Goal: Feedback & Contribution: Leave review/rating

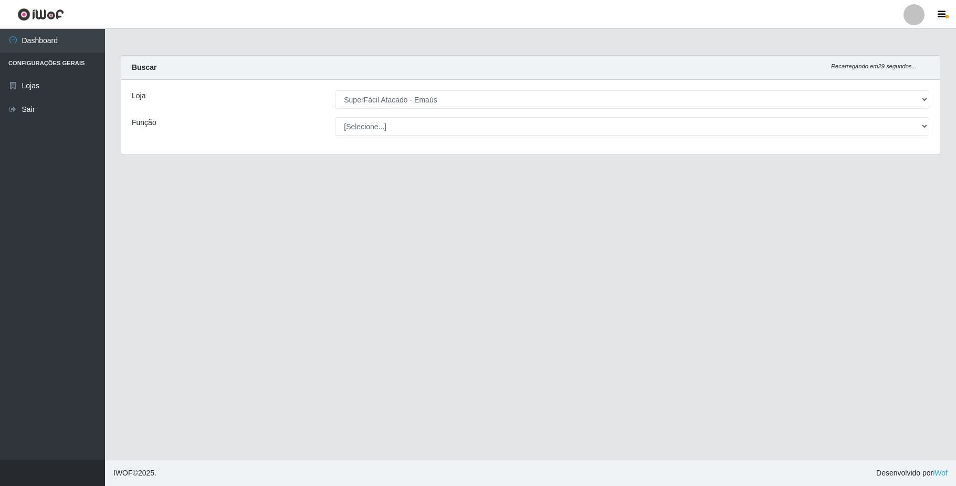
select select "407"
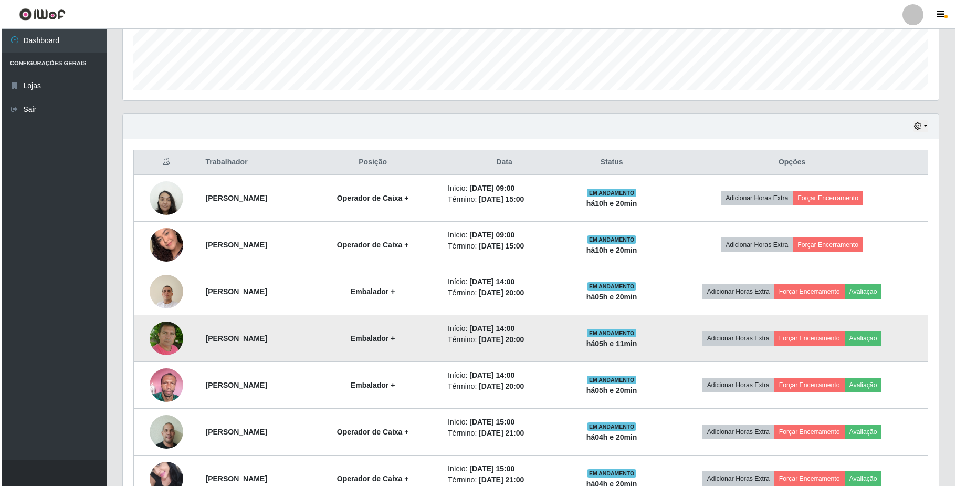
scroll to position [309, 0]
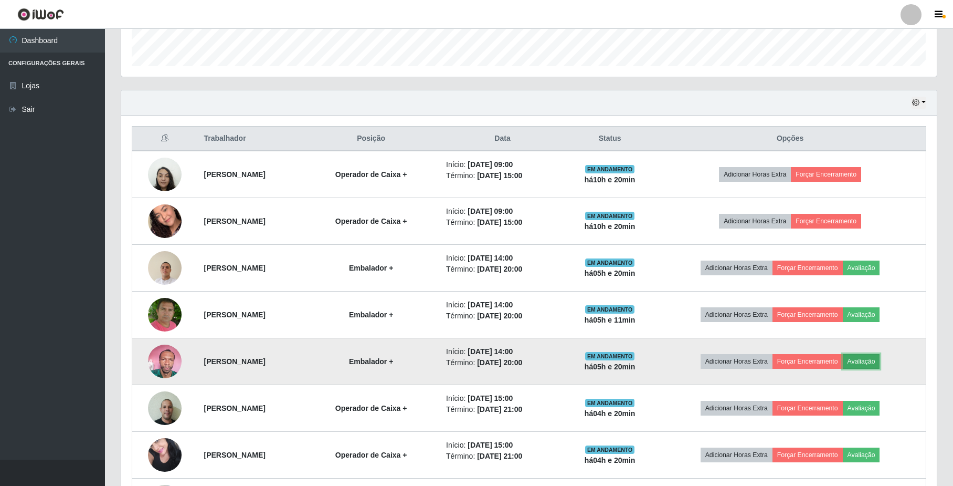
click at [870, 363] on button "Avaliação" at bounding box center [861, 361] width 37 height 15
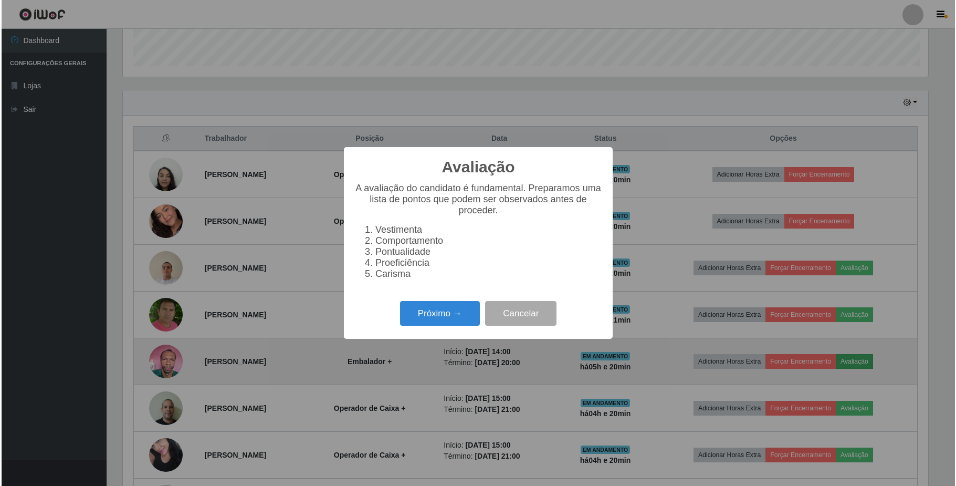
scroll to position [218, 807]
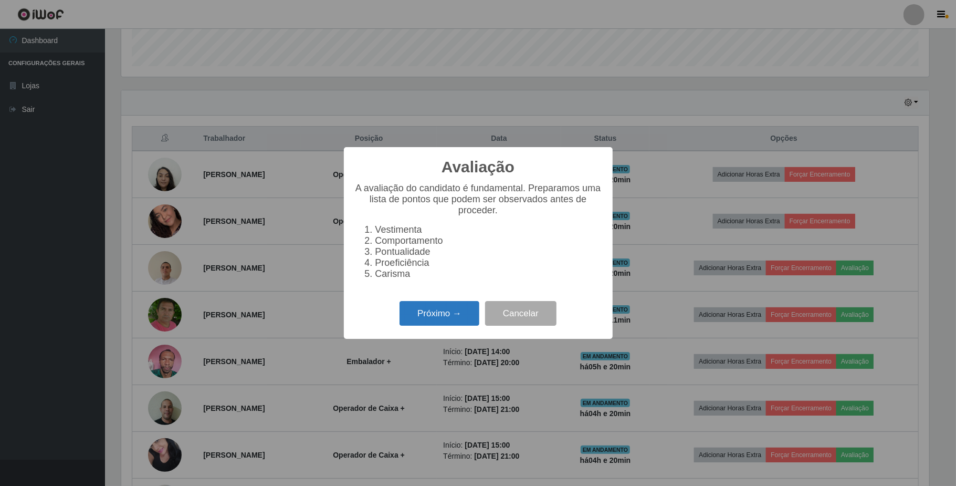
click at [454, 313] on button "Próximo →" at bounding box center [439, 313] width 80 height 25
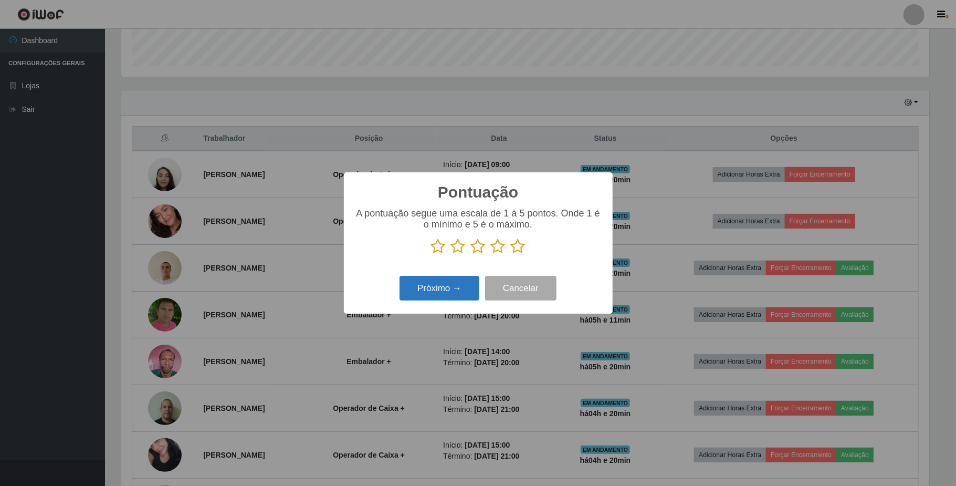
scroll to position [524747, 524157]
click at [494, 247] on icon at bounding box center [498, 246] width 15 height 16
click at [491, 254] on input "radio" at bounding box center [491, 254] width 0 height 0
click at [458, 275] on div "Próximo → Cancelar" at bounding box center [478, 288] width 248 height 30
click at [458, 286] on button "Próximo →" at bounding box center [439, 288] width 80 height 25
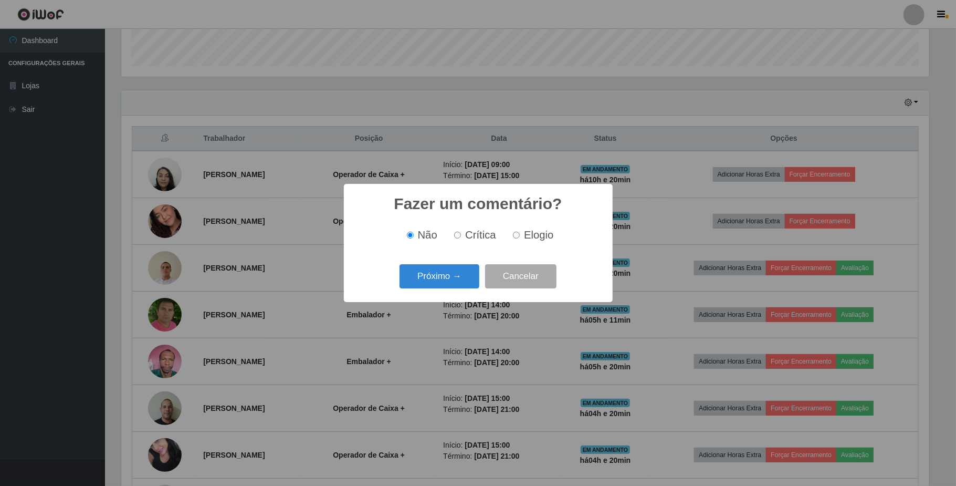
click at [515, 236] on input "Elogio" at bounding box center [516, 235] width 7 height 7
radio input "true"
click at [439, 274] on button "Próximo →" at bounding box center [439, 276] width 80 height 25
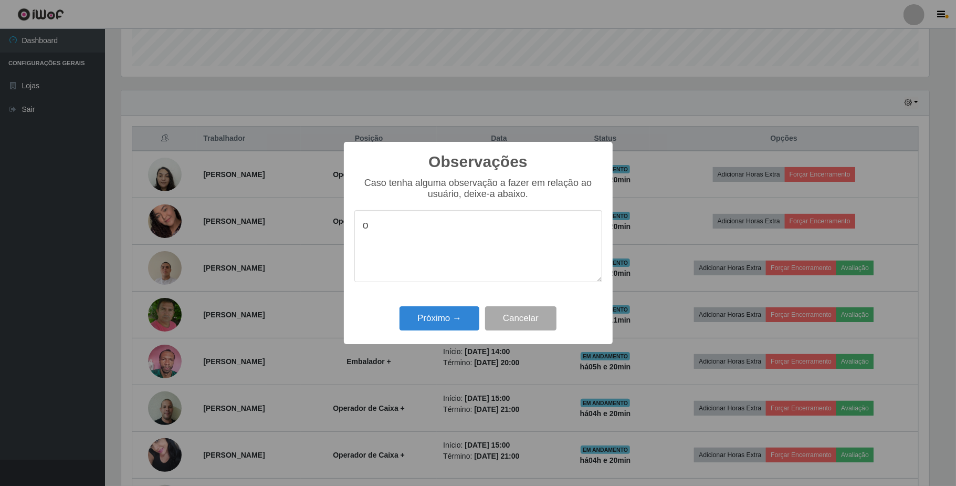
type textarea "o"
click at [542, 228] on textarea "O colaborador não esta bem de suade pediu pra encerrar." at bounding box center [478, 246] width 248 height 72
type textarea "O colaborador não esta bem de suade e pediu pra encerrar."
click at [452, 318] on button "Próximo →" at bounding box center [439, 318] width 80 height 25
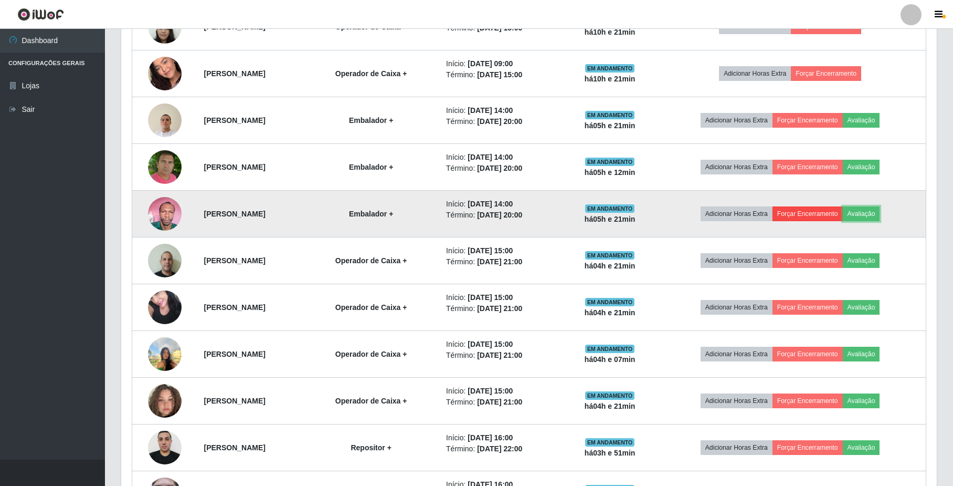
scroll to position [519, 0]
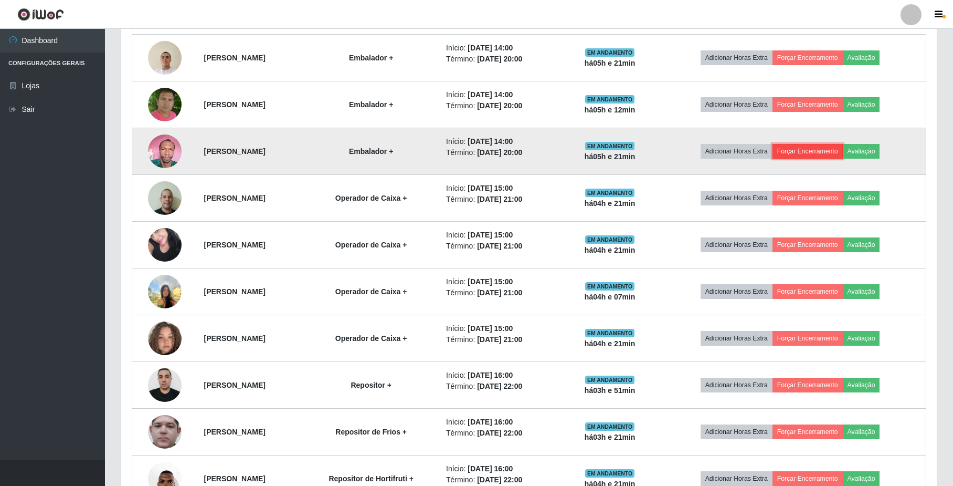
click at [819, 153] on button "Forçar Encerramento" at bounding box center [808, 151] width 70 height 15
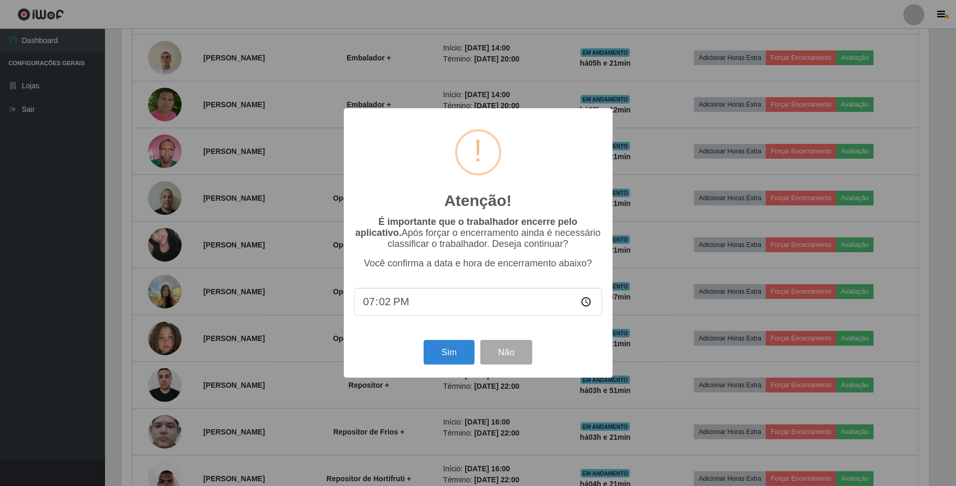
type input "19:20"
click at [437, 350] on button "Sim" at bounding box center [449, 352] width 51 height 25
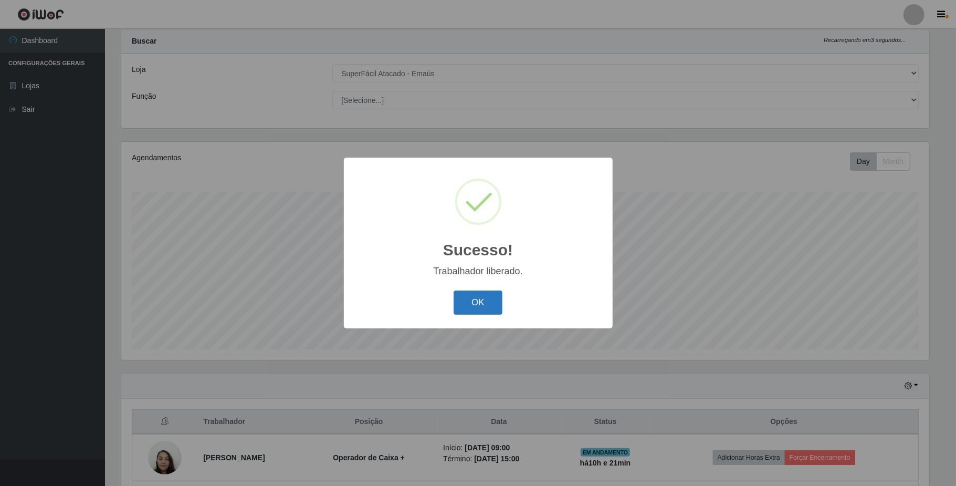
click at [496, 307] on button "OK" at bounding box center [478, 302] width 49 height 25
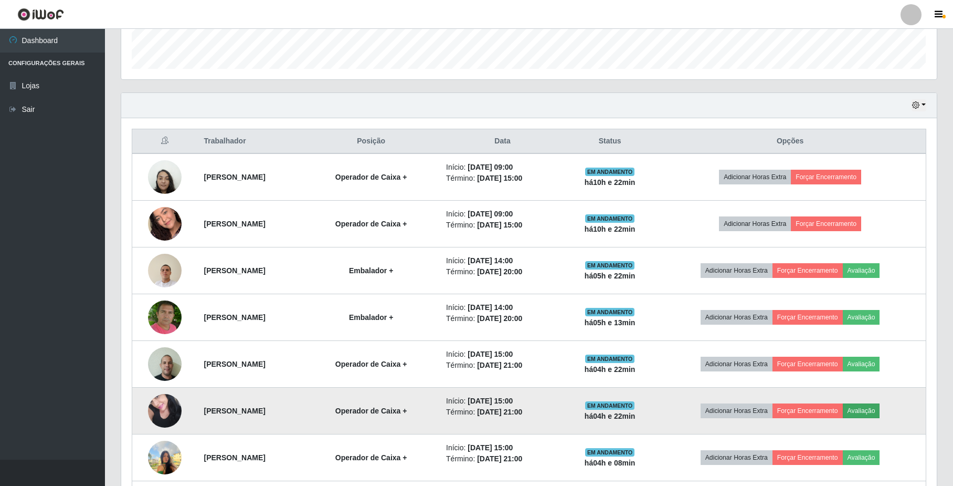
scroll to position [376, 0]
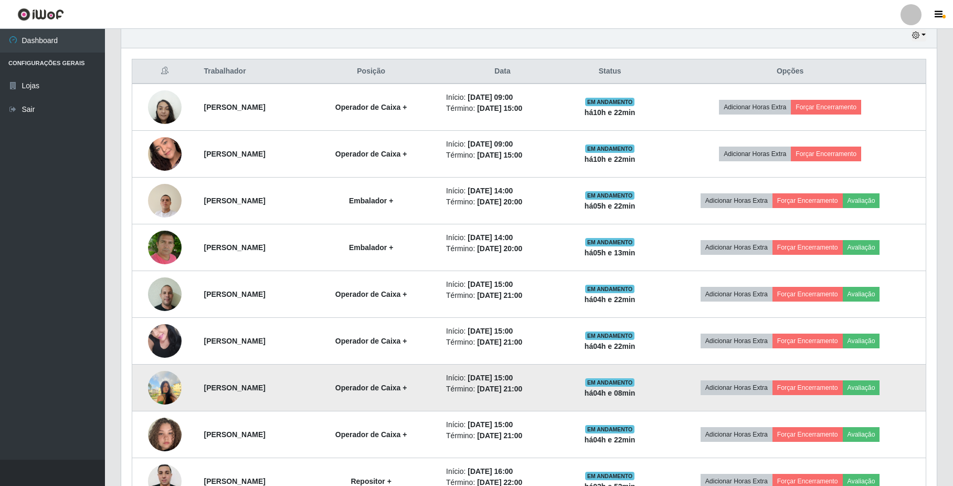
click at [170, 395] on img at bounding box center [165, 387] width 34 height 45
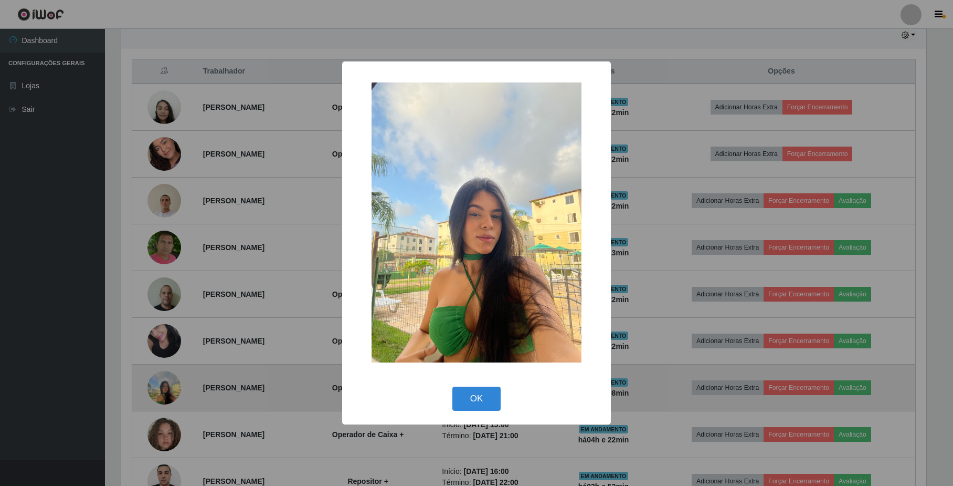
scroll to position [218, 807]
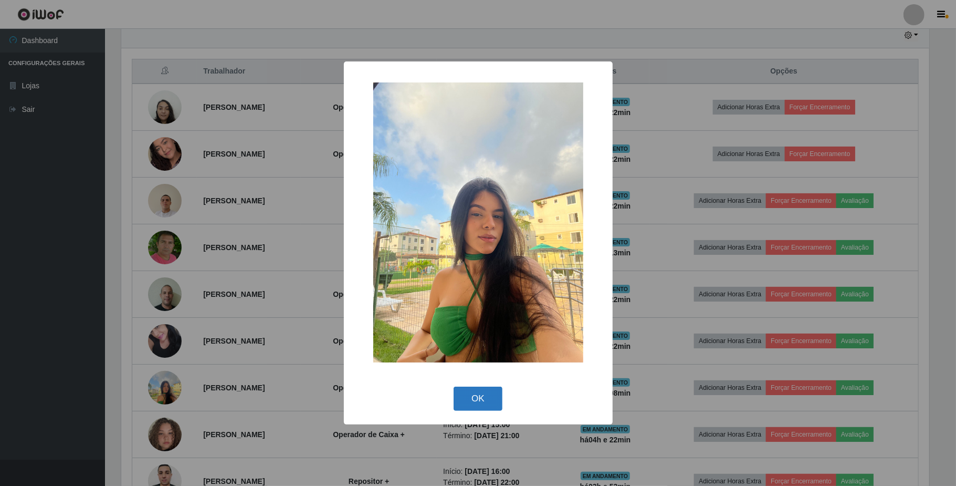
click at [488, 399] on button "OK" at bounding box center [478, 398] width 49 height 25
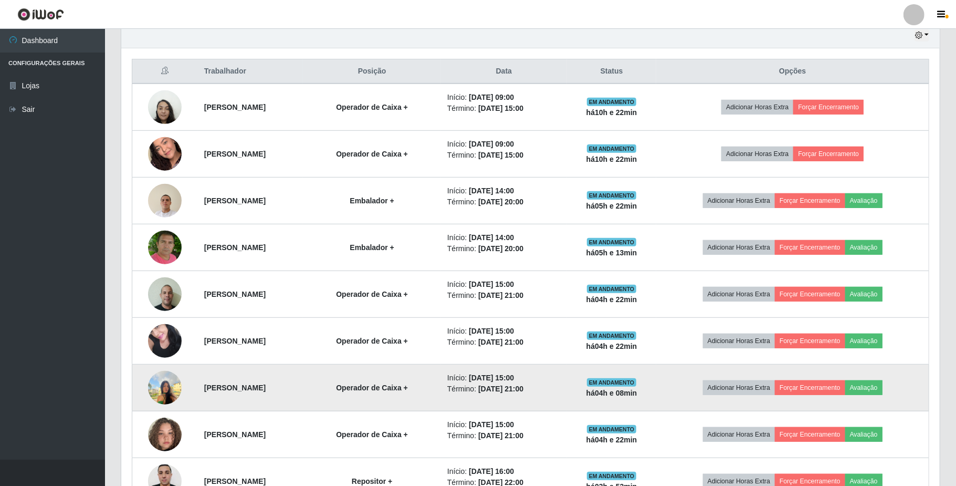
scroll to position [218, 815]
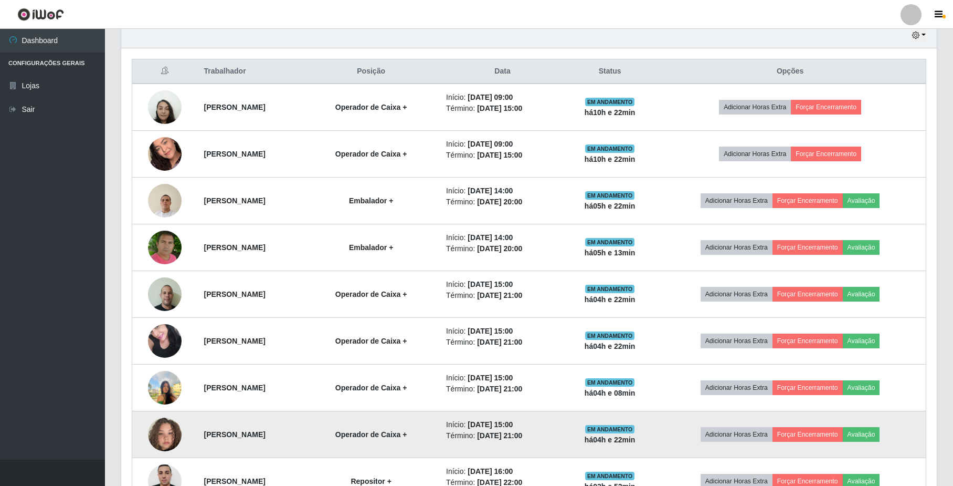
click at [165, 437] on img at bounding box center [165, 434] width 34 height 60
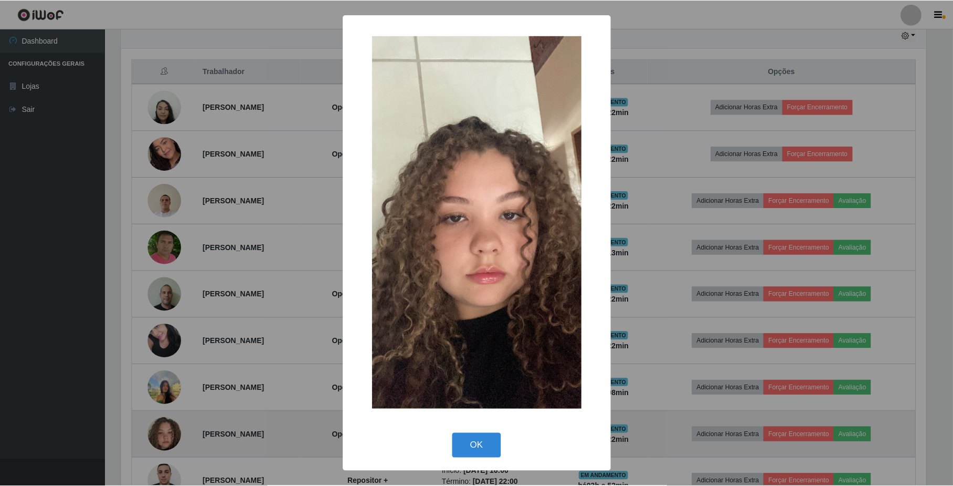
scroll to position [218, 807]
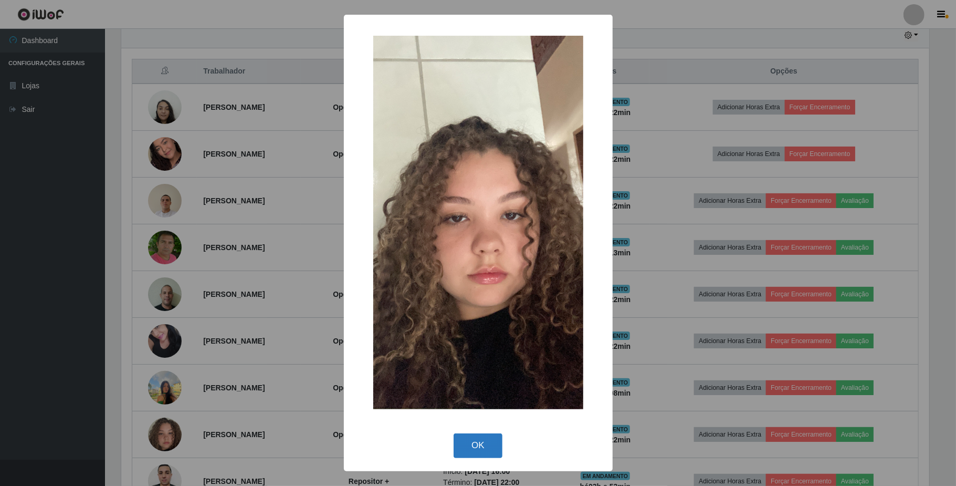
click at [474, 443] on button "OK" at bounding box center [478, 445] width 49 height 25
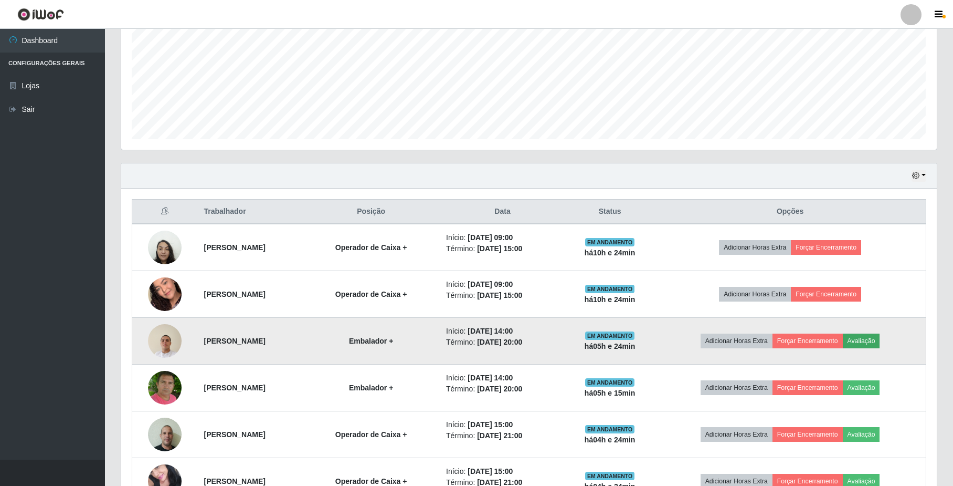
scroll to position [307, 0]
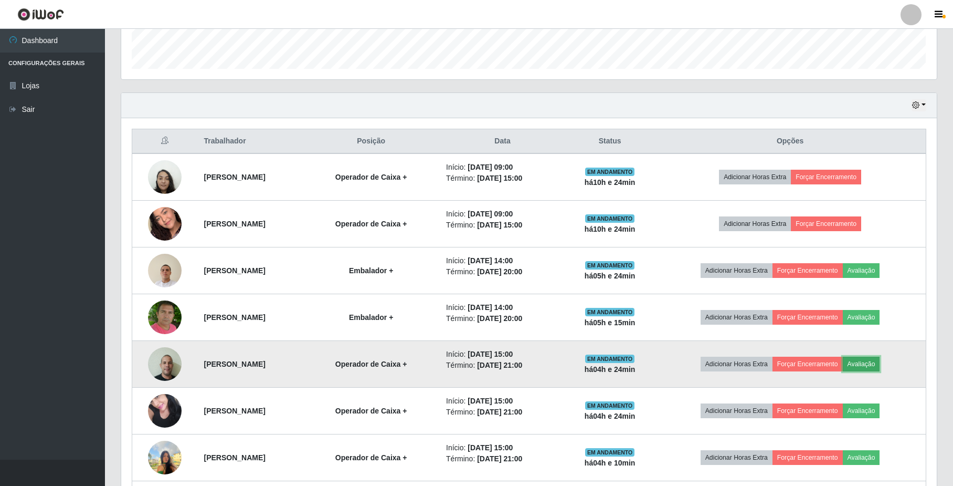
click at [878, 363] on button "Avaliação" at bounding box center [861, 363] width 37 height 15
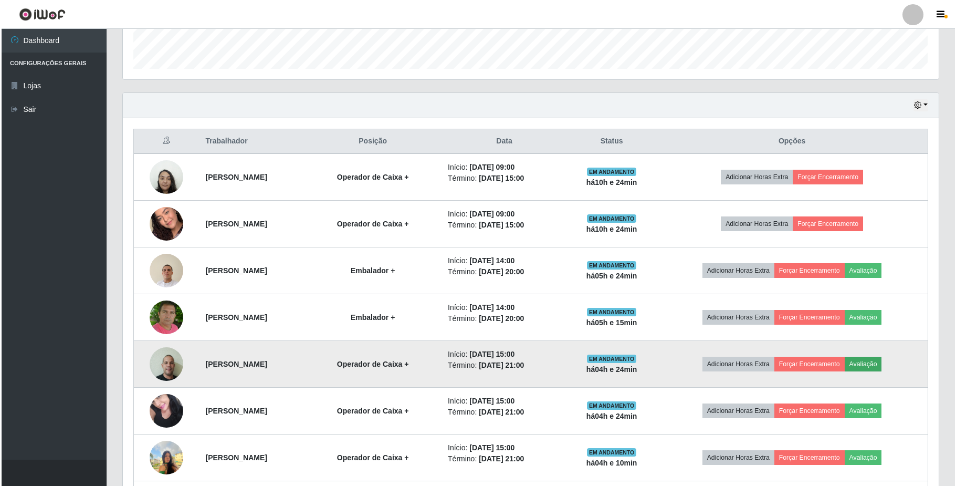
scroll to position [218, 807]
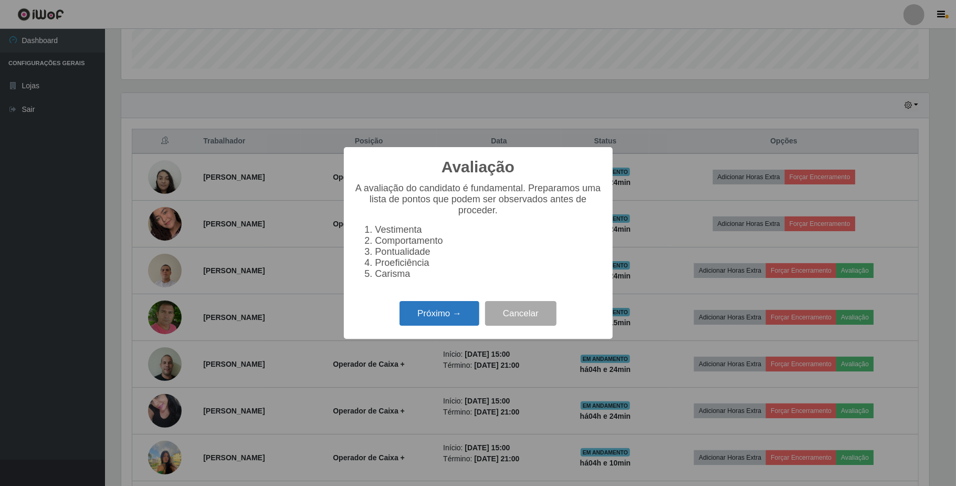
click at [453, 322] on button "Próximo →" at bounding box center [439, 313] width 80 height 25
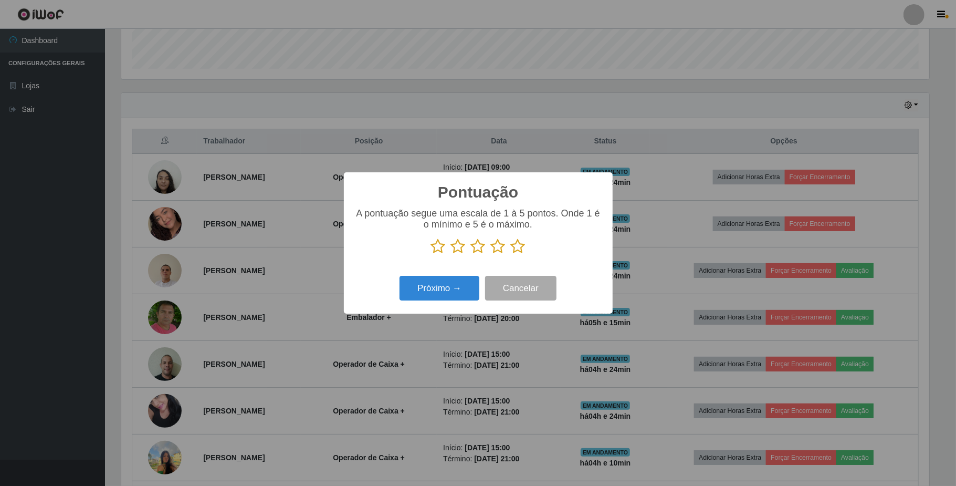
click at [498, 245] on icon at bounding box center [498, 246] width 15 height 16
click at [491, 254] on input "radio" at bounding box center [491, 254] width 0 height 0
click at [449, 289] on button "Próximo →" at bounding box center [439, 288] width 80 height 25
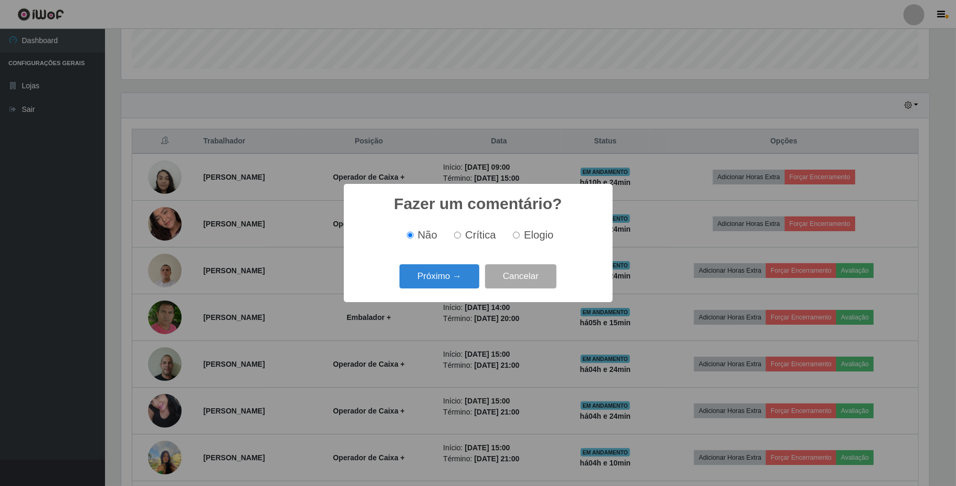
click at [510, 234] on label "Elogio" at bounding box center [531, 235] width 45 height 12
click at [513, 234] on input "Elogio" at bounding box center [516, 235] width 7 height 7
radio input "true"
click at [467, 274] on button "Próximo →" at bounding box center [439, 276] width 80 height 25
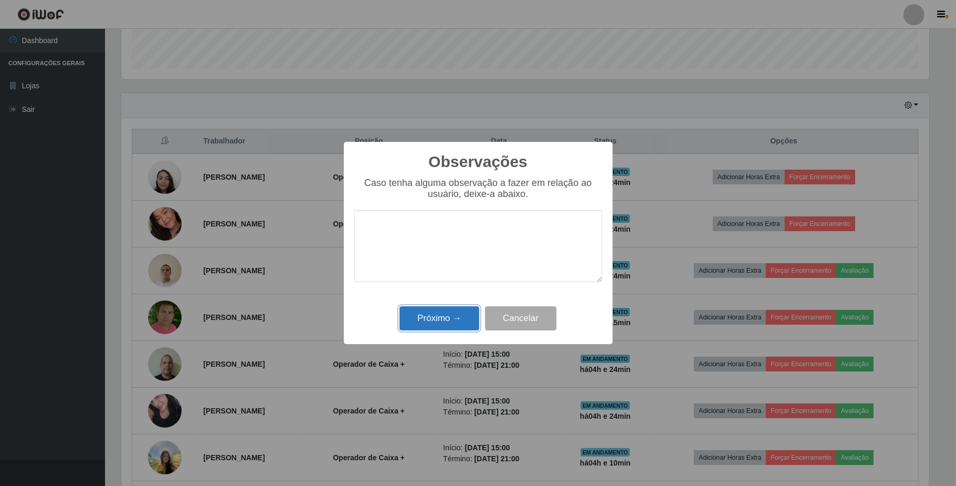
click at [433, 320] on button "Próximo →" at bounding box center [439, 318] width 80 height 25
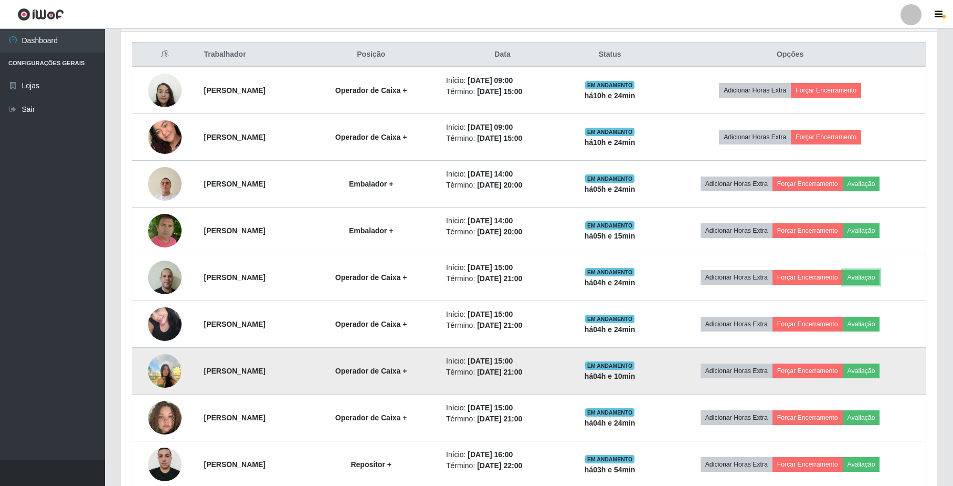
scroll to position [307, 0]
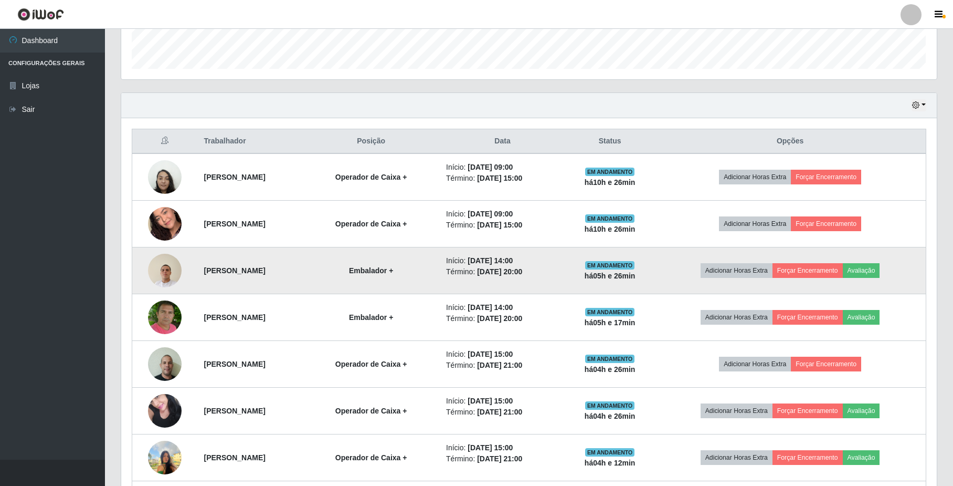
click at [168, 280] on img at bounding box center [165, 270] width 34 height 45
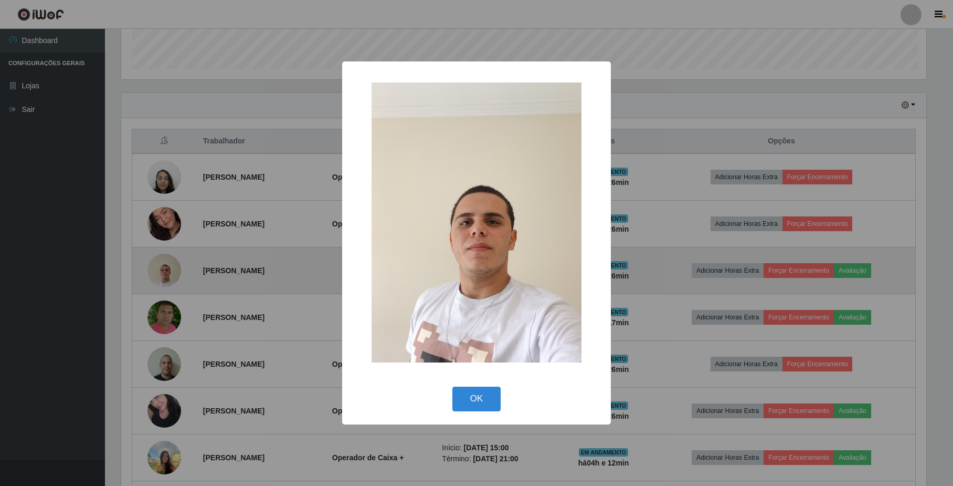
scroll to position [218, 807]
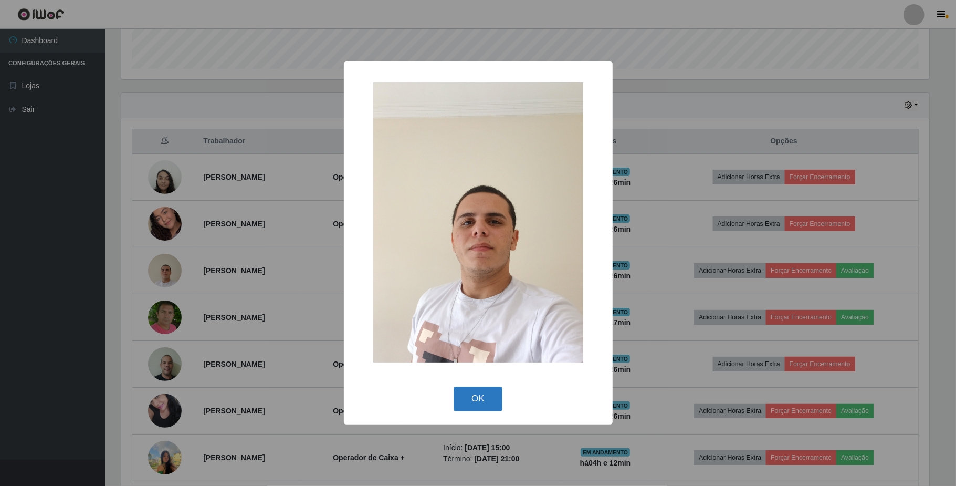
click at [486, 403] on button "OK" at bounding box center [478, 398] width 49 height 25
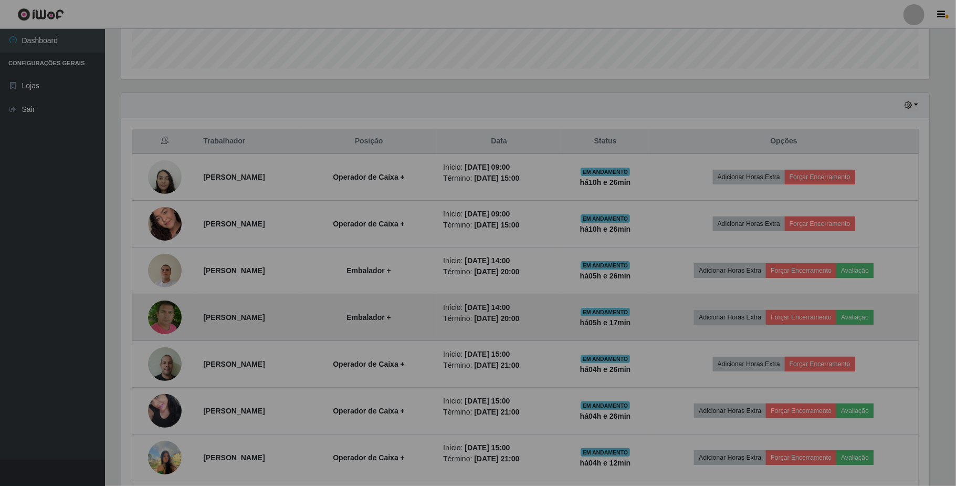
scroll to position [218, 815]
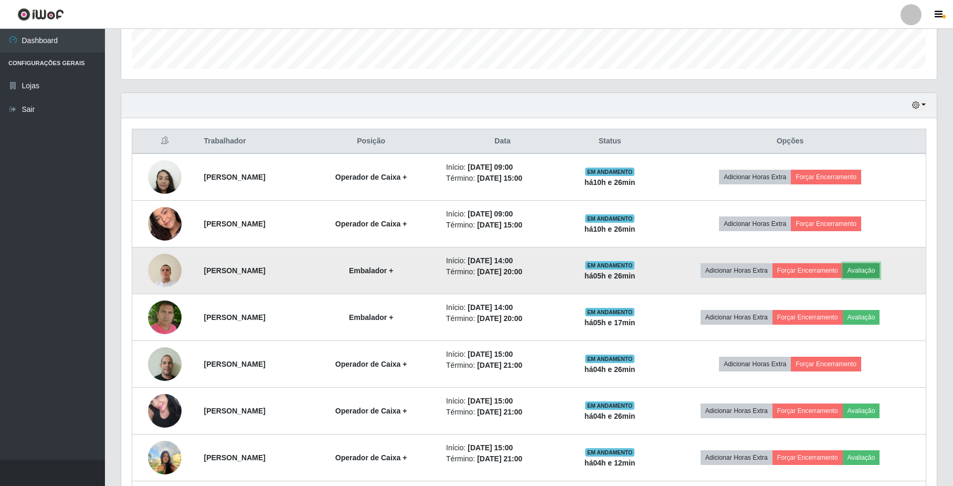
click at [874, 271] on button "Avaliação" at bounding box center [861, 270] width 37 height 15
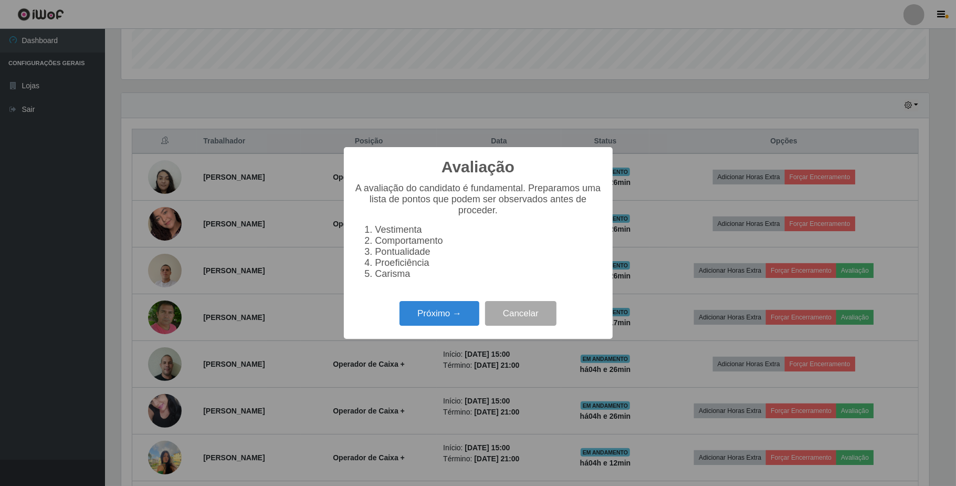
scroll to position [218, 807]
click at [440, 313] on button "Próximo →" at bounding box center [439, 313] width 80 height 25
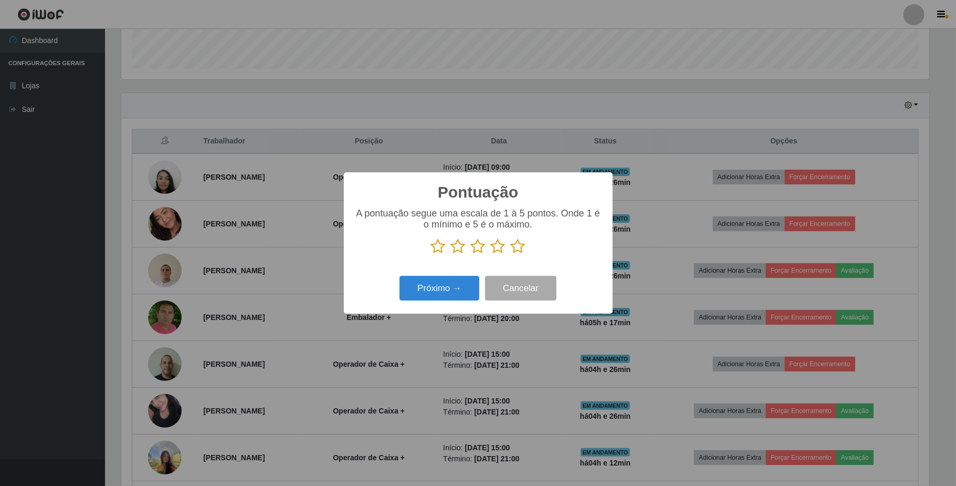
click at [479, 250] on icon at bounding box center [478, 246] width 15 height 16
click at [471, 254] on input "radio" at bounding box center [471, 254] width 0 height 0
click at [465, 288] on button "Próximo →" at bounding box center [439, 288] width 80 height 25
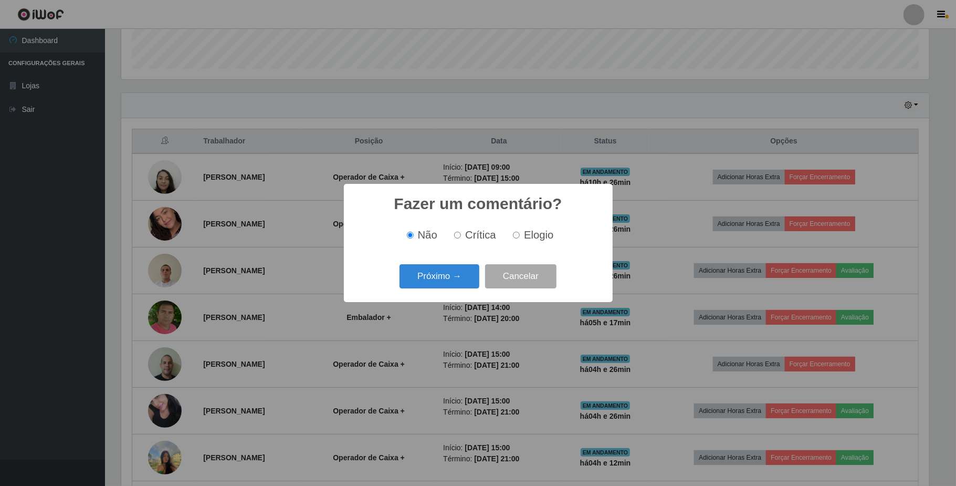
drag, startPoint x: 518, startPoint y: 236, endPoint x: 498, endPoint y: 246, distance: 21.6
click at [510, 241] on label "Elogio" at bounding box center [531, 235] width 45 height 12
click at [513, 238] on input "Elogio" at bounding box center [516, 235] width 7 height 7
radio input "true"
click at [467, 268] on button "Próximo →" at bounding box center [439, 276] width 80 height 25
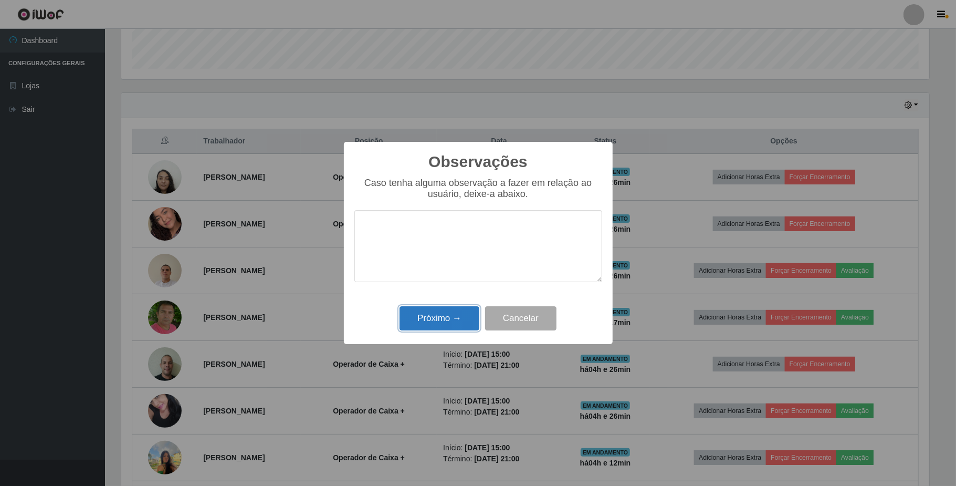
click at [430, 322] on button "Próximo →" at bounding box center [439, 318] width 80 height 25
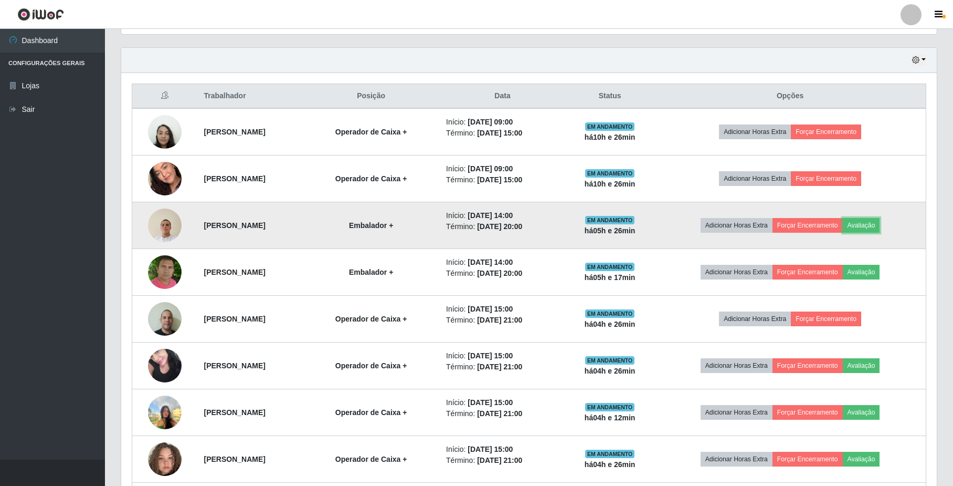
scroll to position [376, 0]
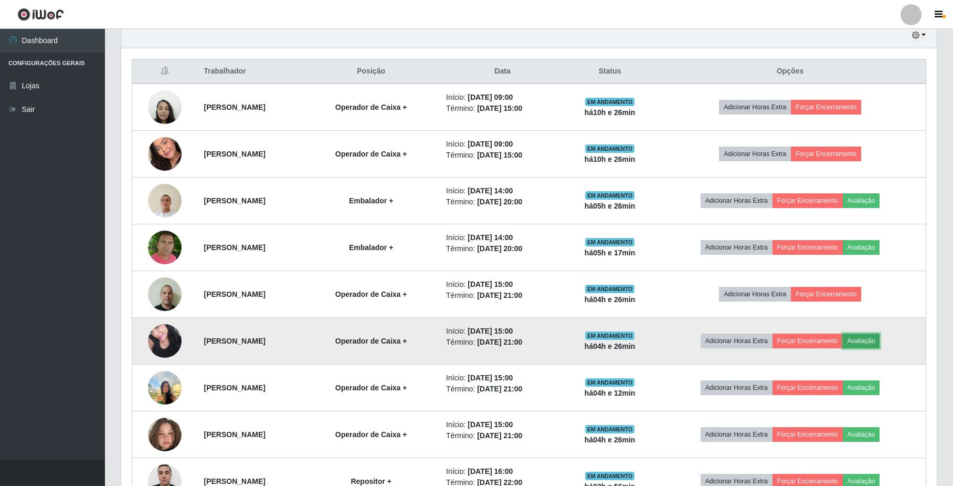
click at [880, 348] on button "Avaliação" at bounding box center [861, 340] width 37 height 15
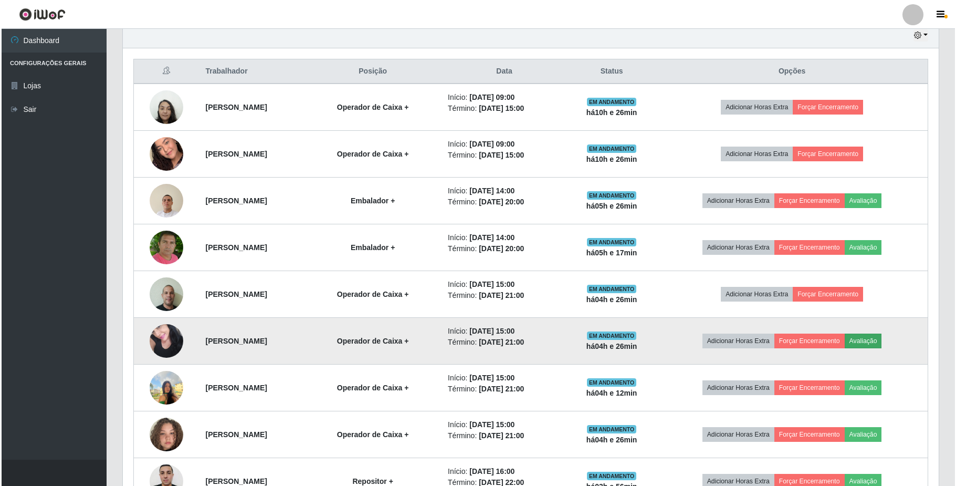
scroll to position [218, 807]
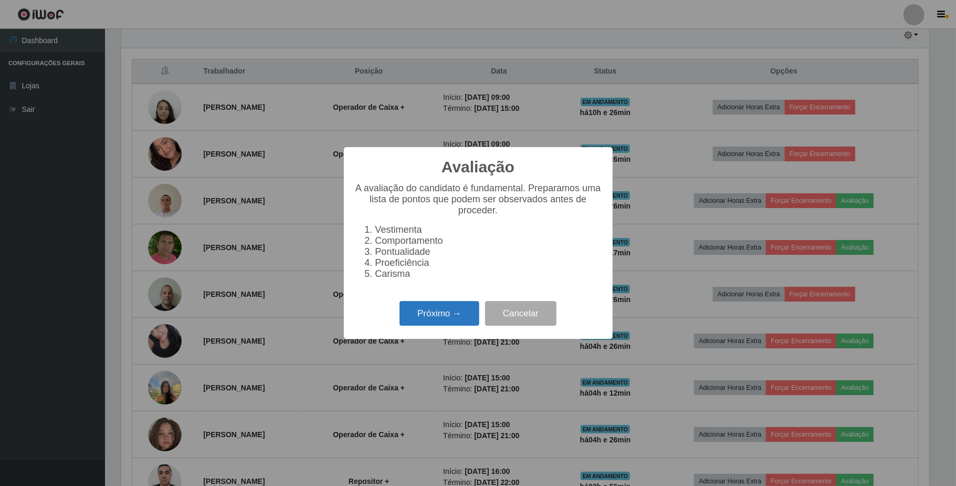
click at [450, 325] on button "Próximo →" at bounding box center [439, 313] width 80 height 25
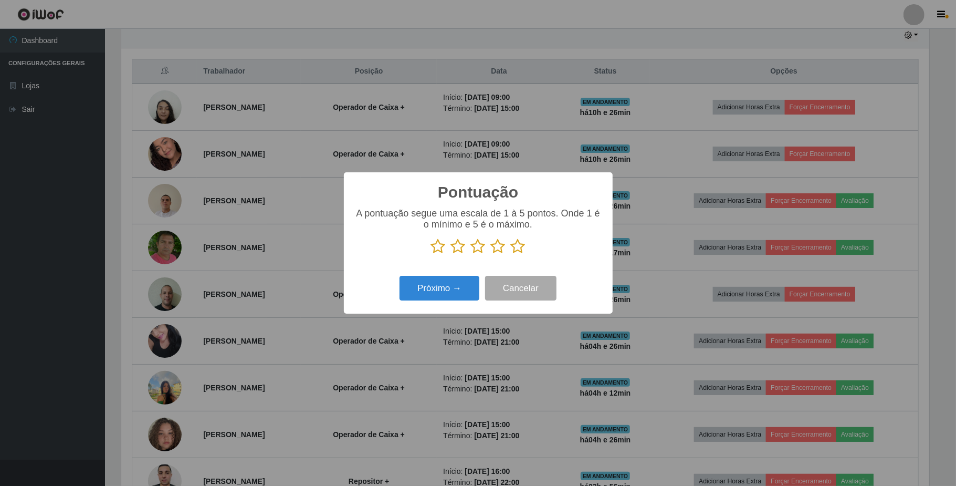
scroll to position [524747, 524157]
click at [492, 250] on icon at bounding box center [498, 246] width 15 height 16
click at [491, 254] on input "radio" at bounding box center [491, 254] width 0 height 0
click at [465, 284] on button "Próximo →" at bounding box center [439, 288] width 80 height 25
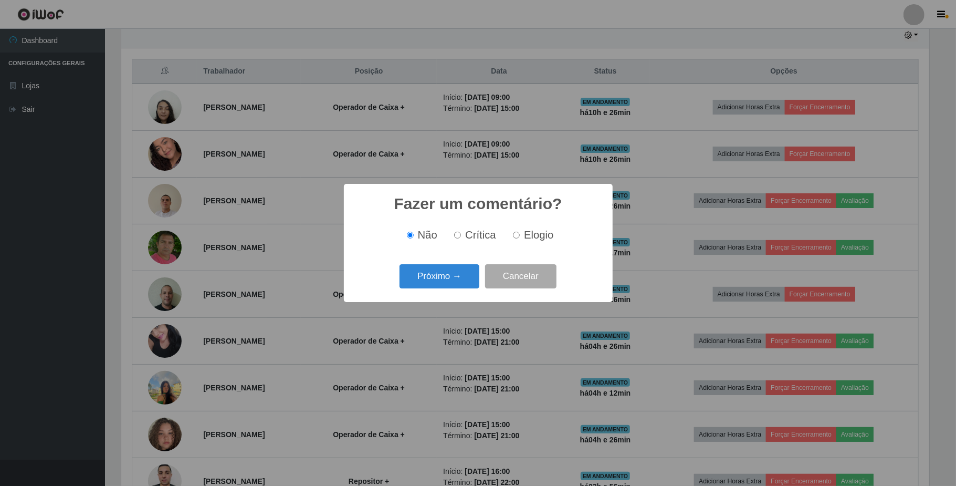
click at [517, 235] on input "Elogio" at bounding box center [516, 235] width 7 height 7
radio input "true"
click at [437, 279] on button "Próximo →" at bounding box center [439, 276] width 80 height 25
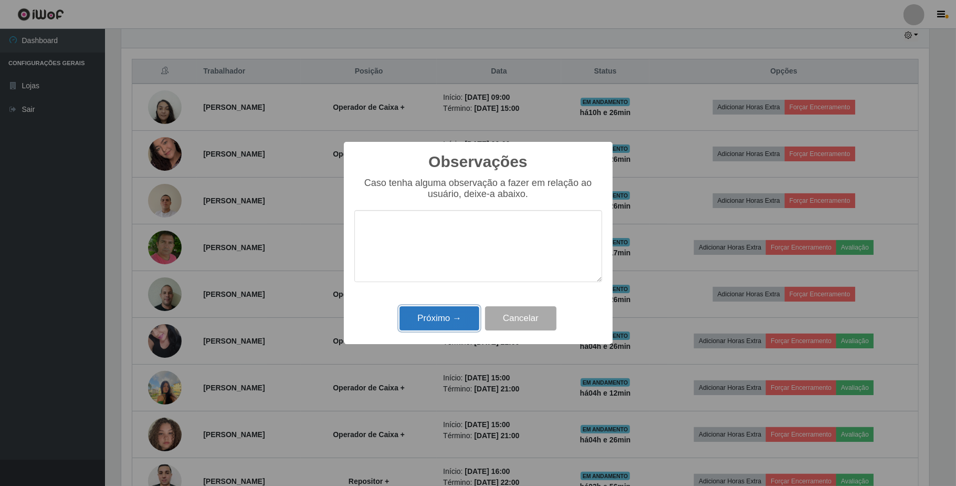
click at [431, 323] on button "Próximo →" at bounding box center [439, 318] width 80 height 25
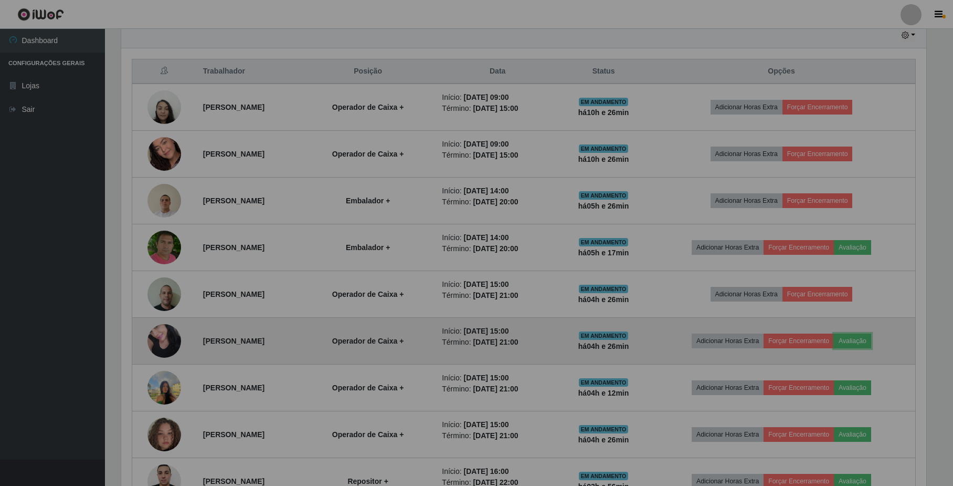
scroll to position [218, 815]
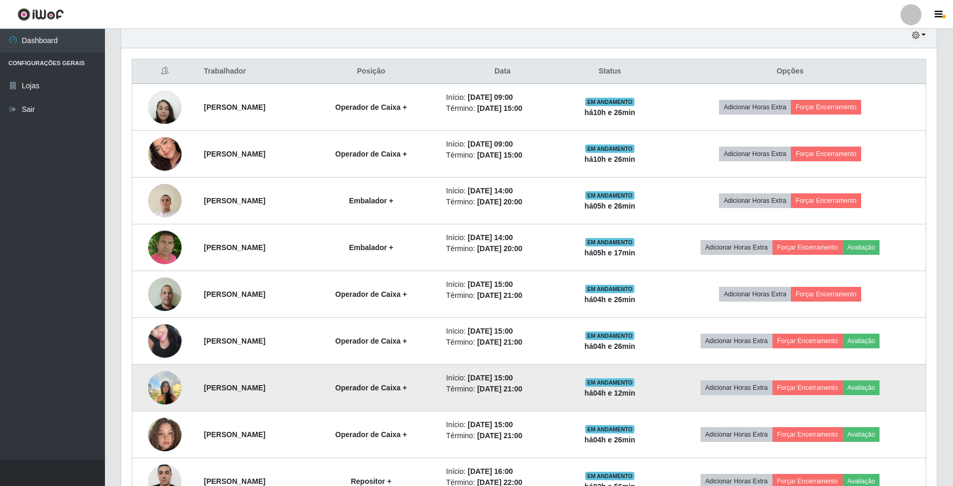
click at [149, 395] on img at bounding box center [165, 387] width 34 height 45
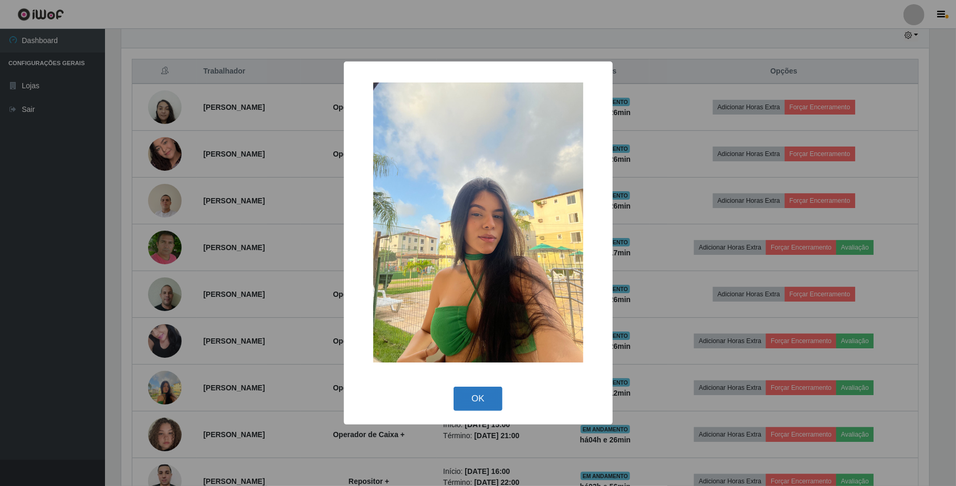
click at [481, 387] on button "OK" at bounding box center [478, 398] width 49 height 25
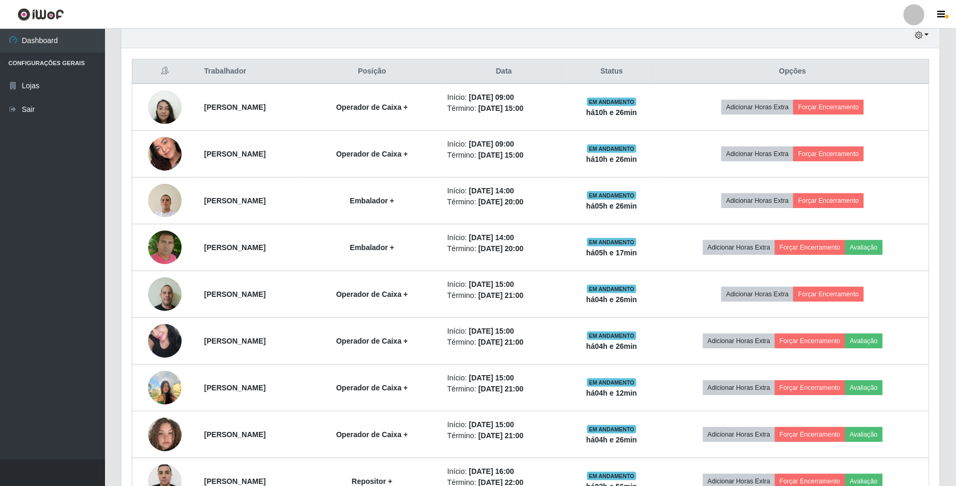
scroll to position [218, 815]
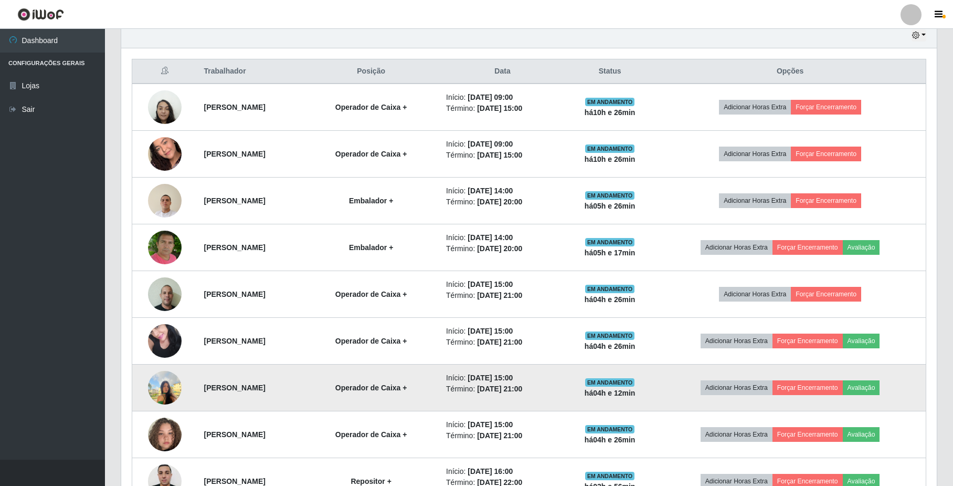
click at [171, 391] on img at bounding box center [165, 387] width 34 height 45
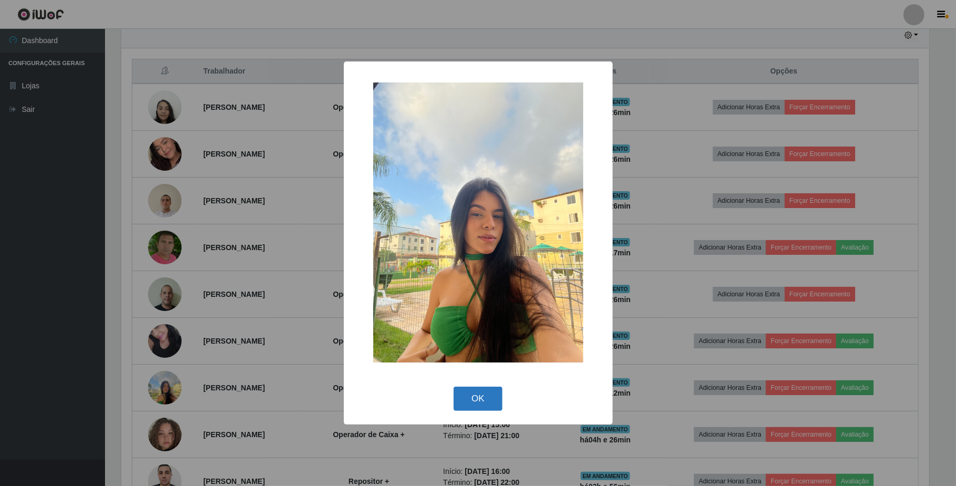
click at [480, 404] on button "OK" at bounding box center [478, 398] width 49 height 25
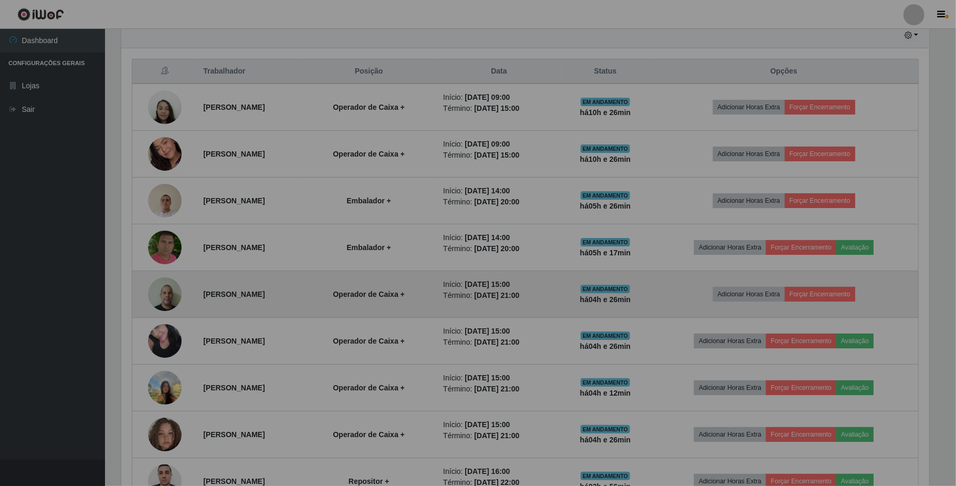
scroll to position [218, 815]
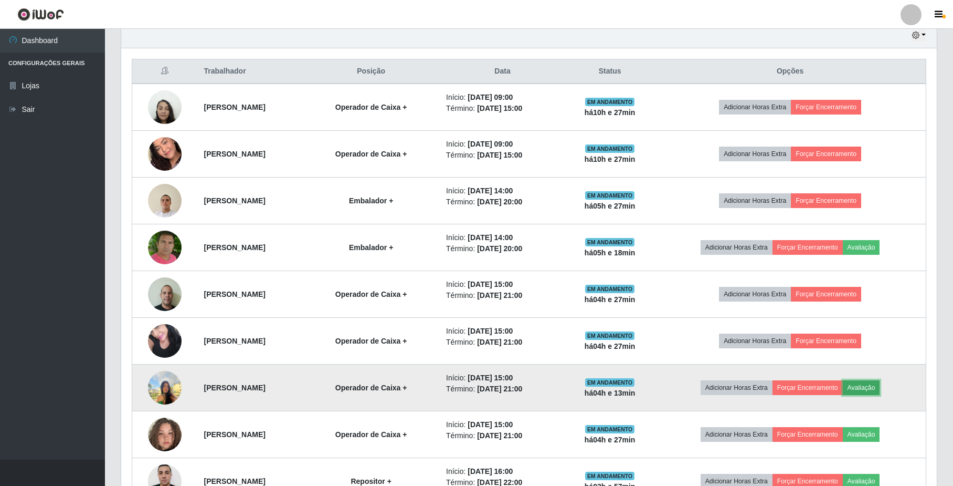
click at [875, 383] on button "Avaliação" at bounding box center [861, 387] width 37 height 15
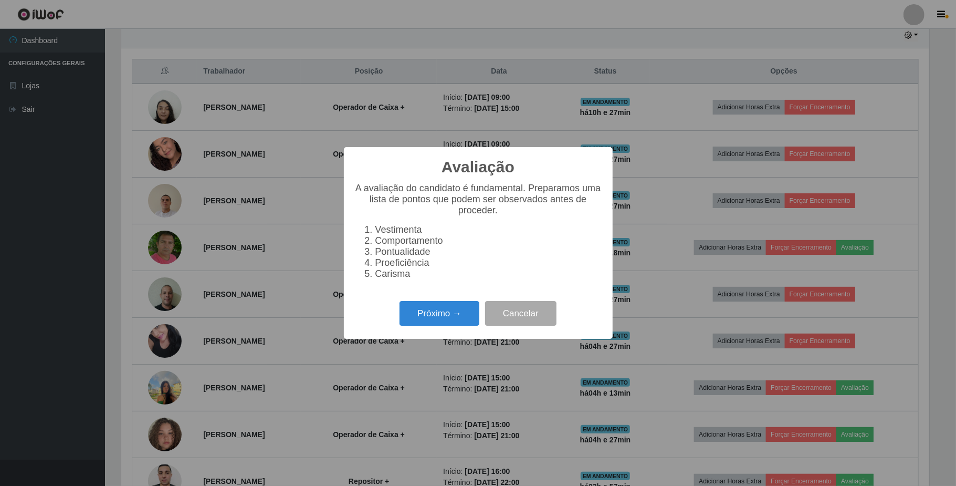
scroll to position [218, 807]
click at [435, 320] on button "Próximo →" at bounding box center [439, 313] width 80 height 25
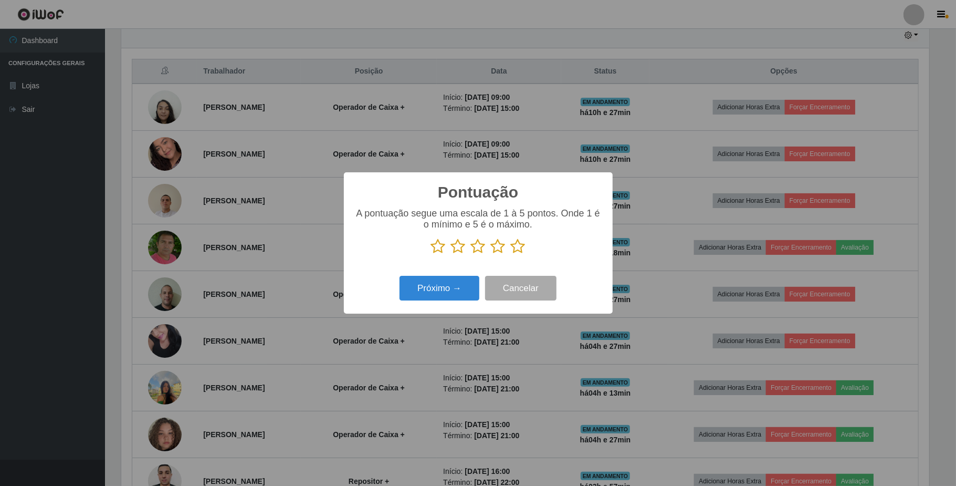
click at [498, 244] on icon at bounding box center [498, 246] width 15 height 16
click at [491, 254] on input "radio" at bounding box center [491, 254] width 0 height 0
click at [453, 295] on button "Próximo →" at bounding box center [439, 288] width 80 height 25
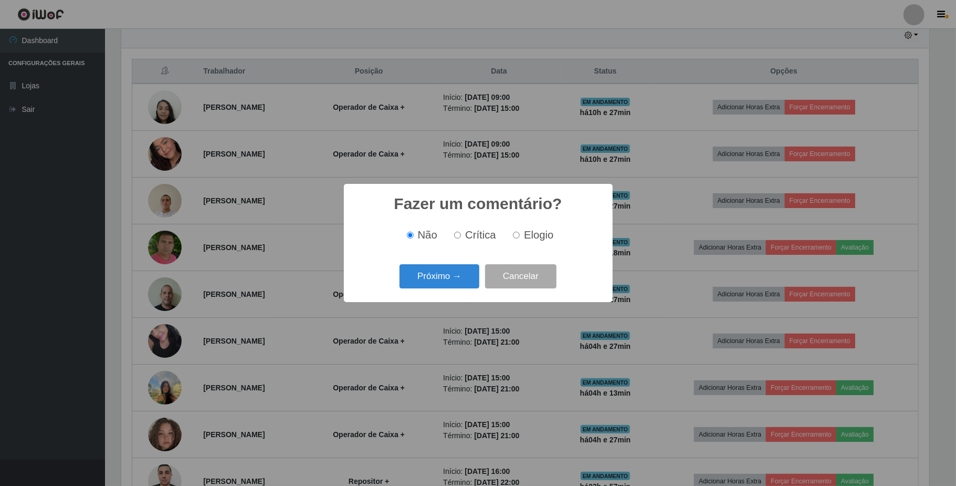
click at [517, 237] on input "Elogio" at bounding box center [516, 235] width 7 height 7
radio input "true"
click at [455, 280] on button "Próximo →" at bounding box center [439, 276] width 80 height 25
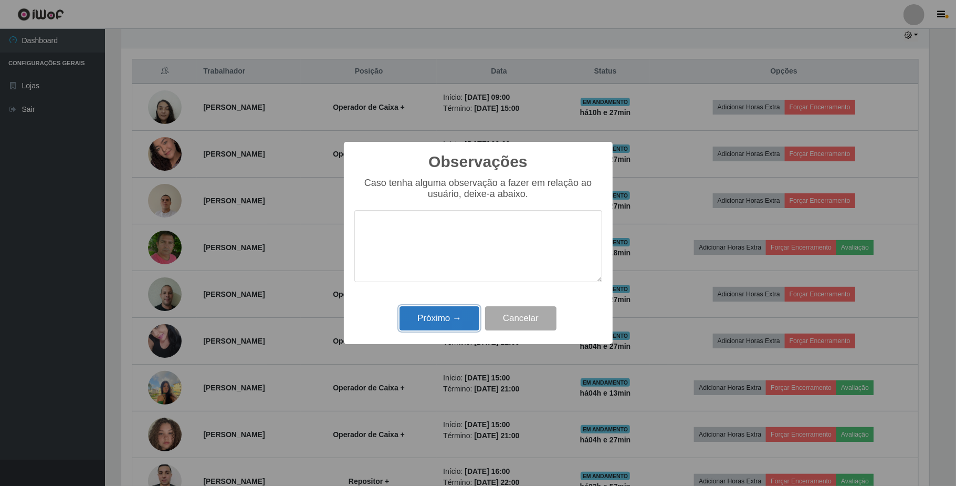
click at [459, 313] on button "Próximo →" at bounding box center [439, 318] width 80 height 25
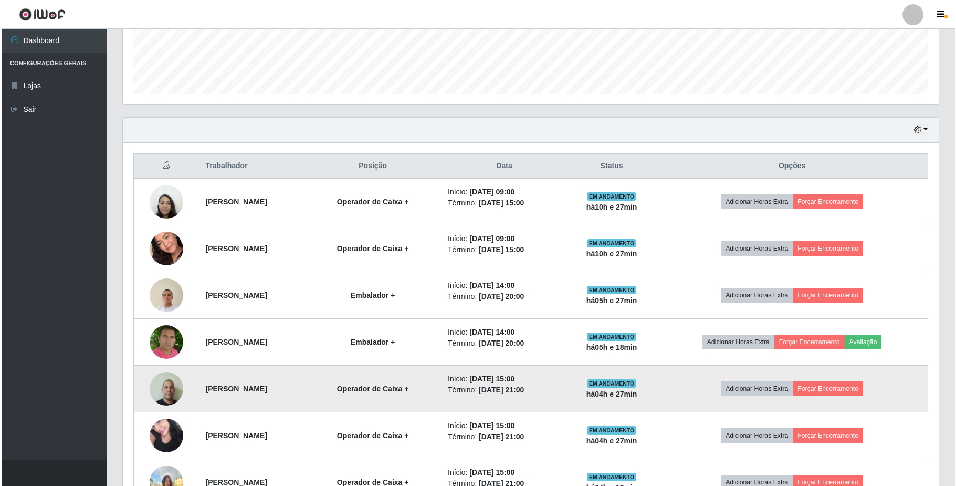
scroll to position [307, 0]
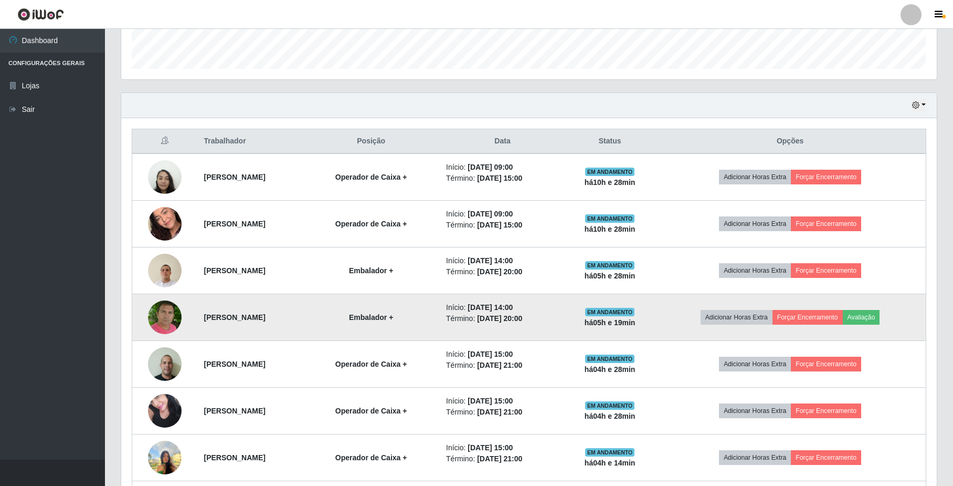
click at [160, 322] on img at bounding box center [165, 317] width 34 height 38
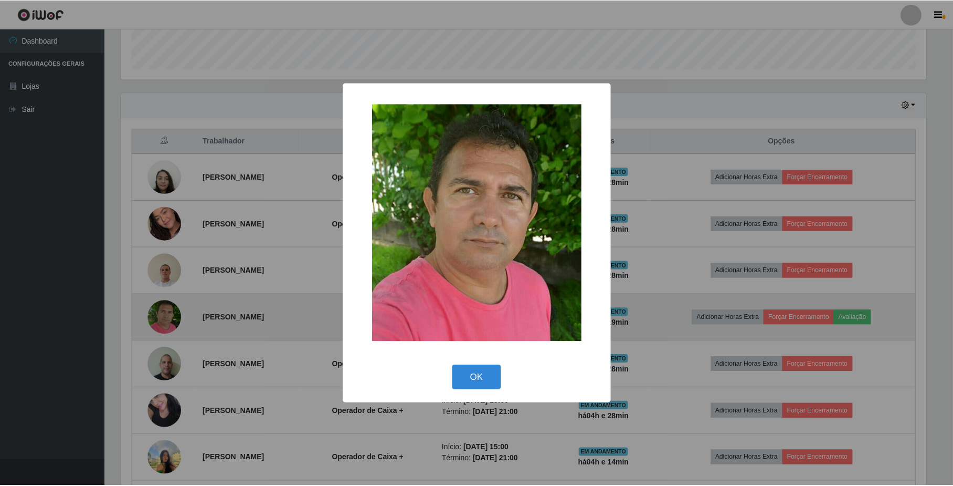
scroll to position [218, 807]
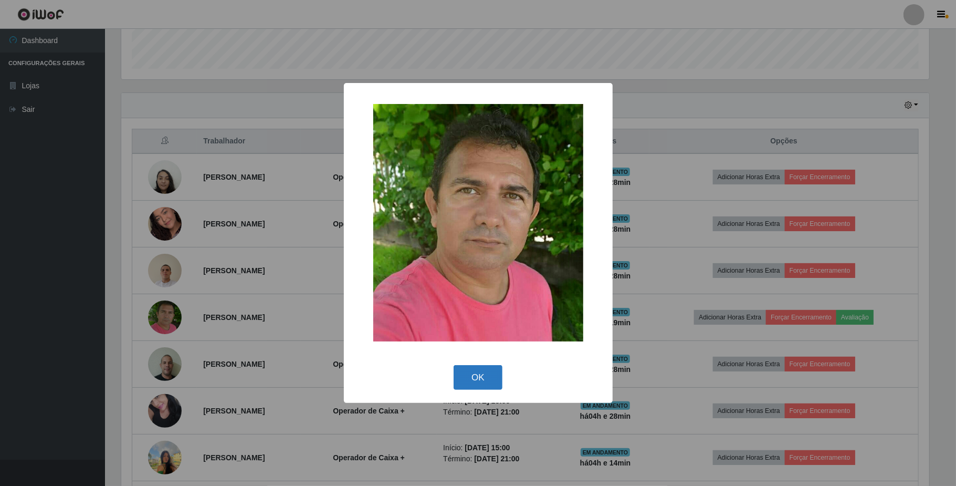
drag, startPoint x: 476, startPoint y: 378, endPoint x: 500, endPoint y: 375, distance: 24.4
click at [477, 378] on button "OK" at bounding box center [478, 377] width 49 height 25
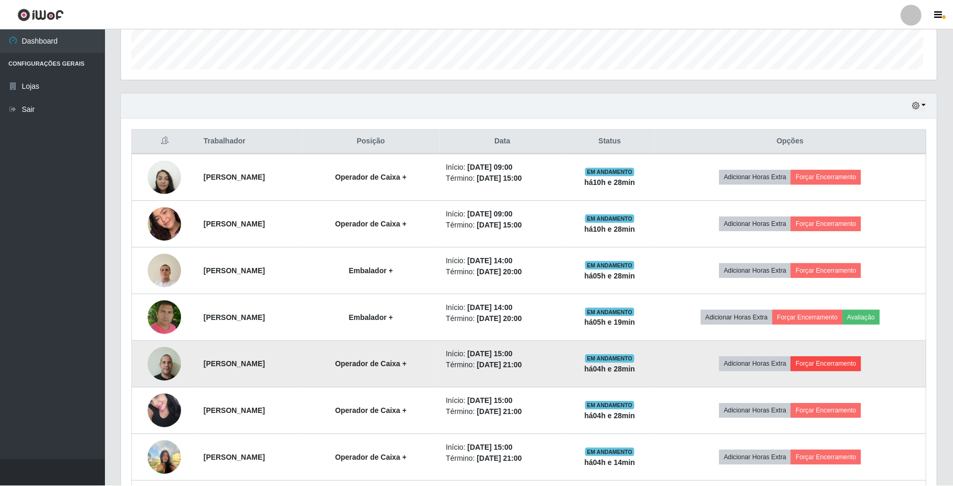
scroll to position [218, 815]
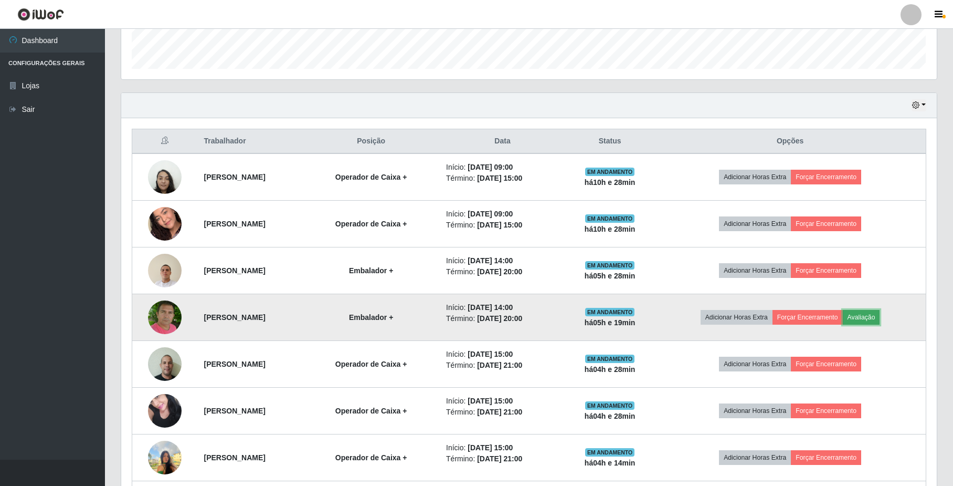
click at [880, 322] on button "Avaliação" at bounding box center [861, 317] width 37 height 15
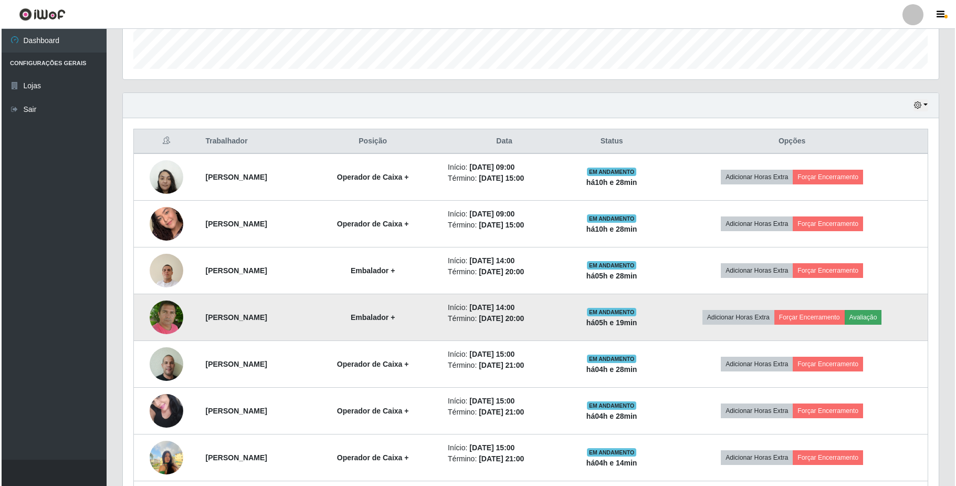
scroll to position [218, 807]
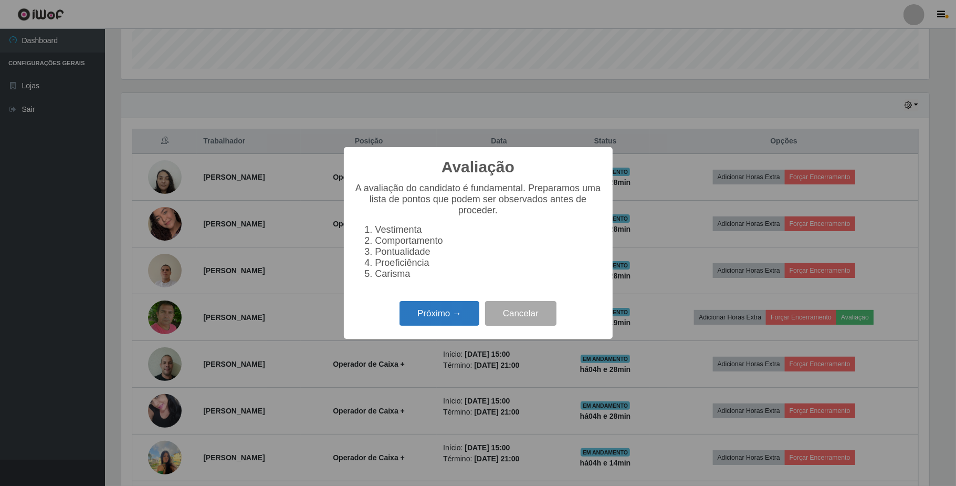
click at [471, 321] on button "Próximo →" at bounding box center [439, 313] width 80 height 25
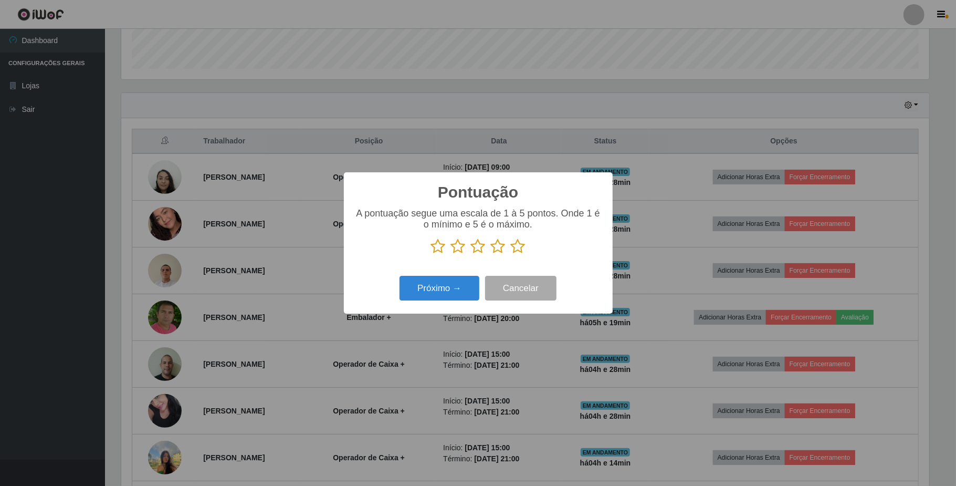
scroll to position [524747, 524157]
click at [503, 248] on icon at bounding box center [498, 246] width 15 height 16
click at [491, 254] on input "radio" at bounding box center [491, 254] width 0 height 0
click at [456, 274] on div "Pontuação × A pontuação segue uma escala de 1 à 5 pontos. Onde 1 é o mínimo e 5…" at bounding box center [478, 242] width 269 height 141
click at [456, 282] on button "Próximo →" at bounding box center [439, 288] width 80 height 25
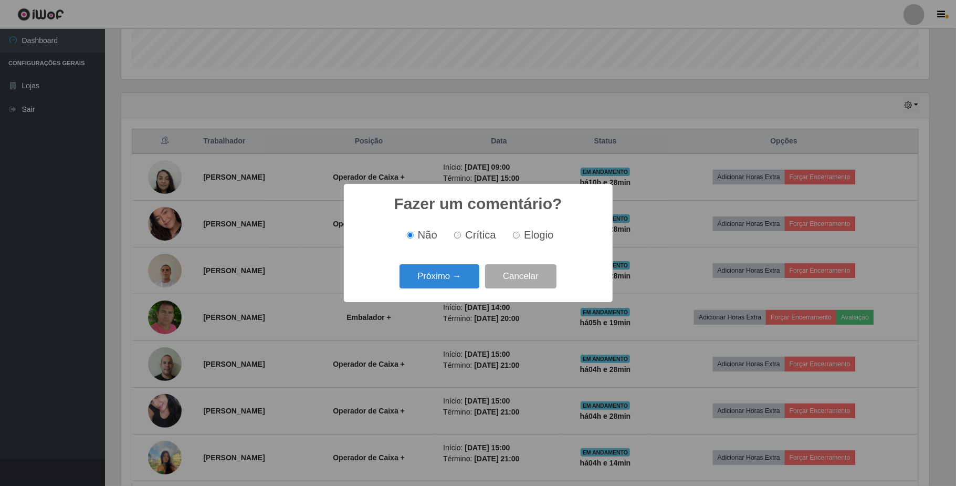
click at [517, 237] on input "Elogio" at bounding box center [516, 235] width 7 height 7
radio input "true"
click at [454, 268] on button "Próximo →" at bounding box center [439, 276] width 80 height 25
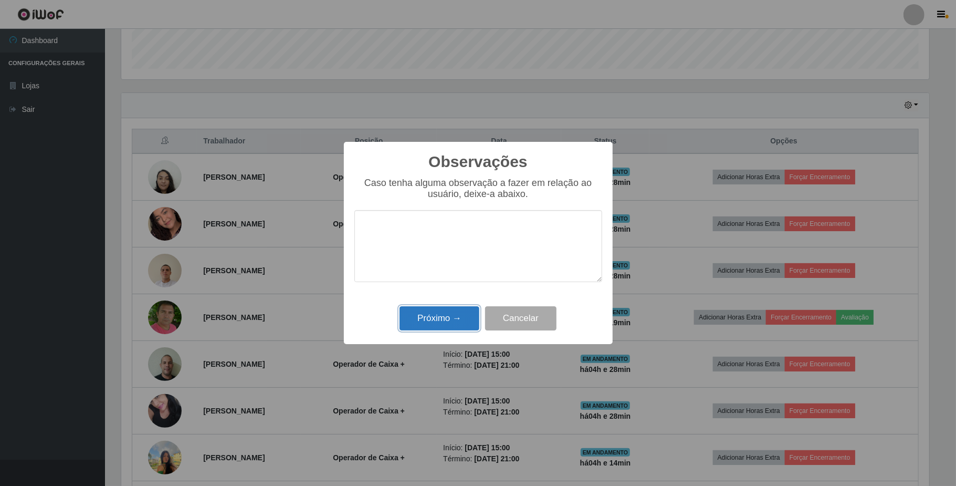
click at [441, 316] on button "Próximo →" at bounding box center [439, 318] width 80 height 25
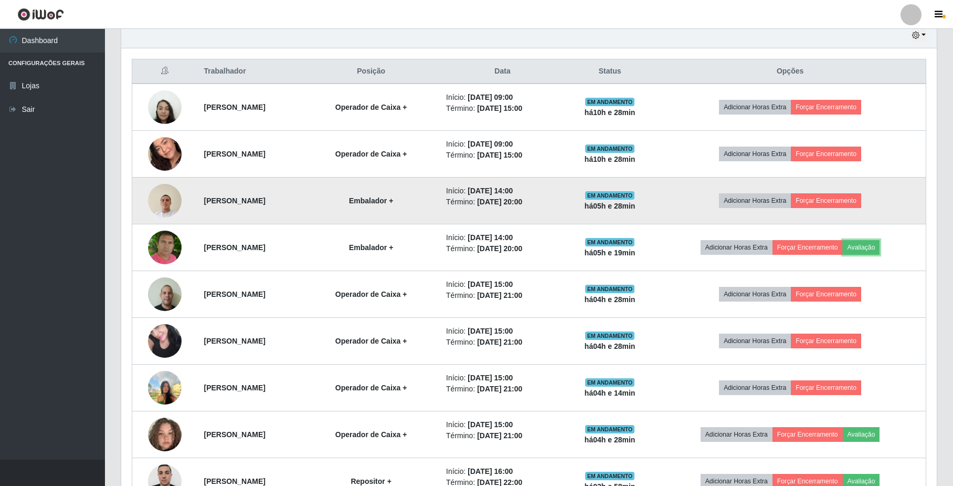
scroll to position [446, 0]
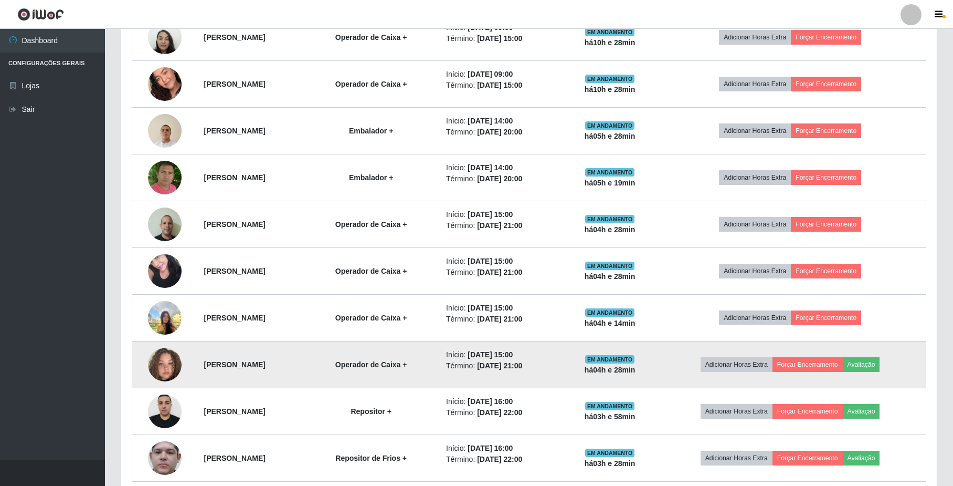
click at [157, 370] on img at bounding box center [165, 364] width 34 height 60
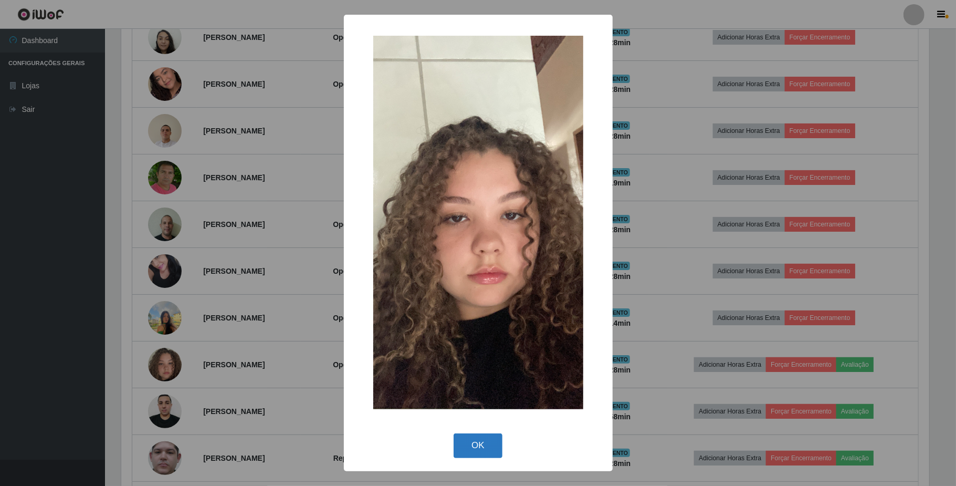
click at [467, 442] on button "OK" at bounding box center [478, 445] width 49 height 25
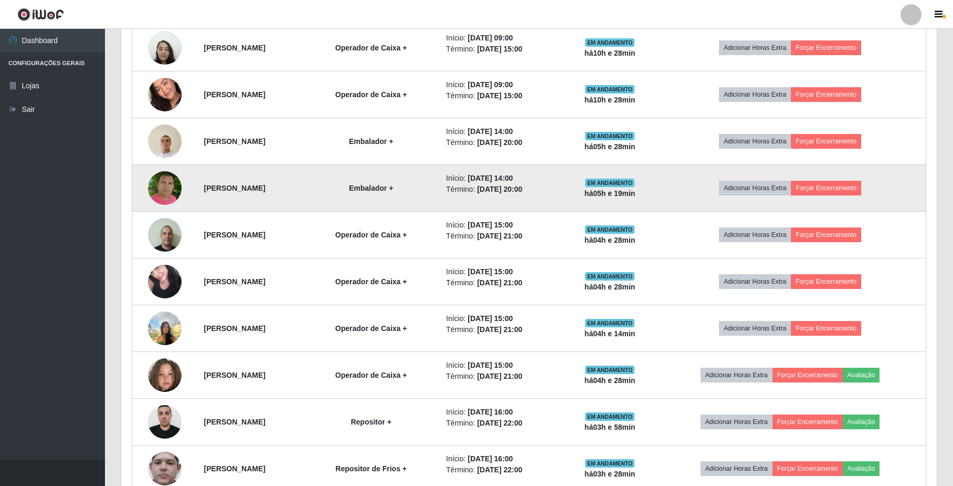
scroll to position [446, 0]
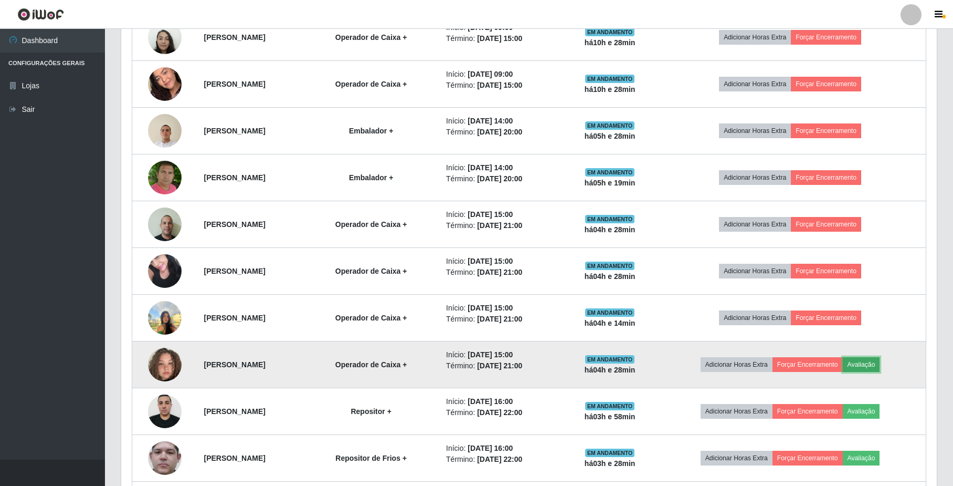
click at [880, 366] on button "Avaliação" at bounding box center [861, 364] width 37 height 15
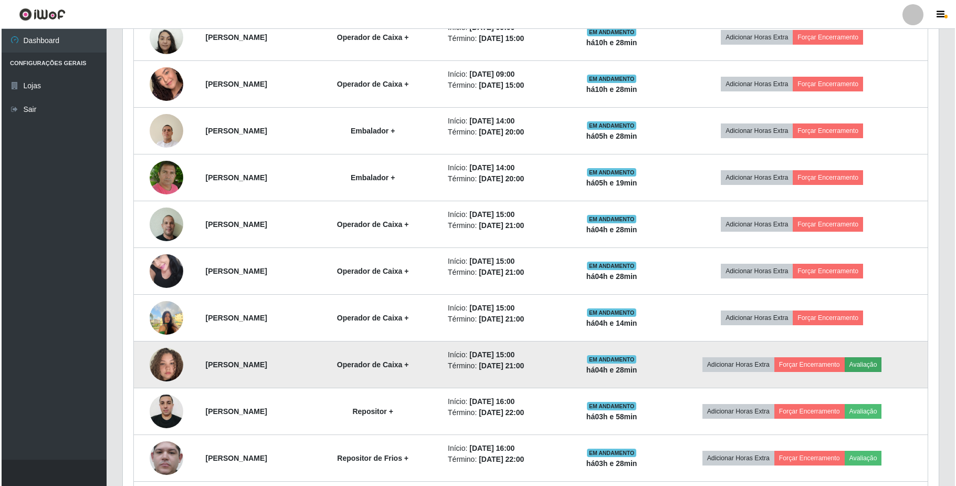
scroll to position [218, 807]
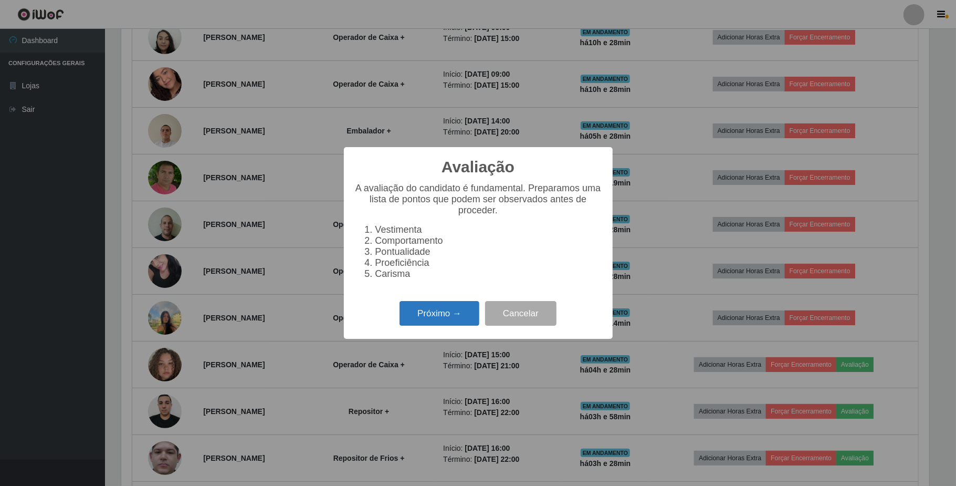
click at [451, 311] on button "Próximo →" at bounding box center [439, 313] width 80 height 25
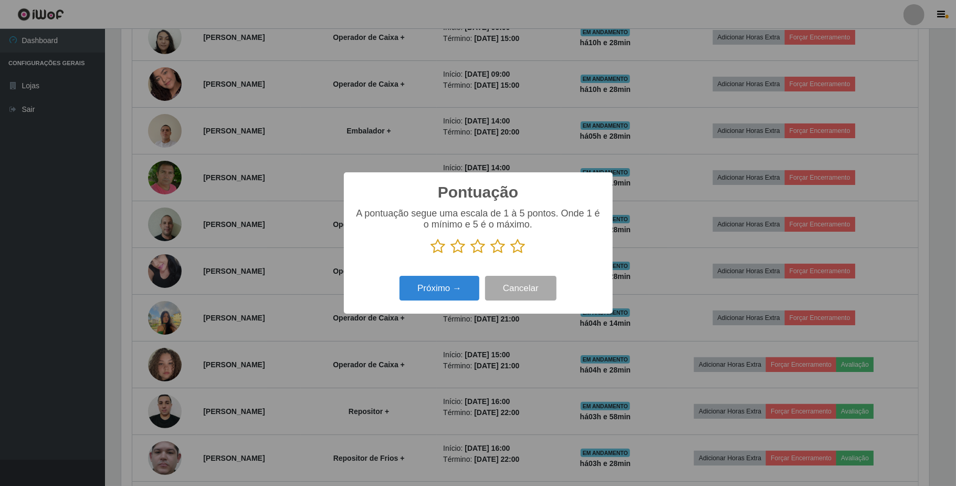
click at [500, 243] on icon at bounding box center [498, 246] width 15 height 16
click at [491, 254] on input "radio" at bounding box center [491, 254] width 0 height 0
click at [461, 290] on button "Próximo →" at bounding box center [439, 288] width 80 height 25
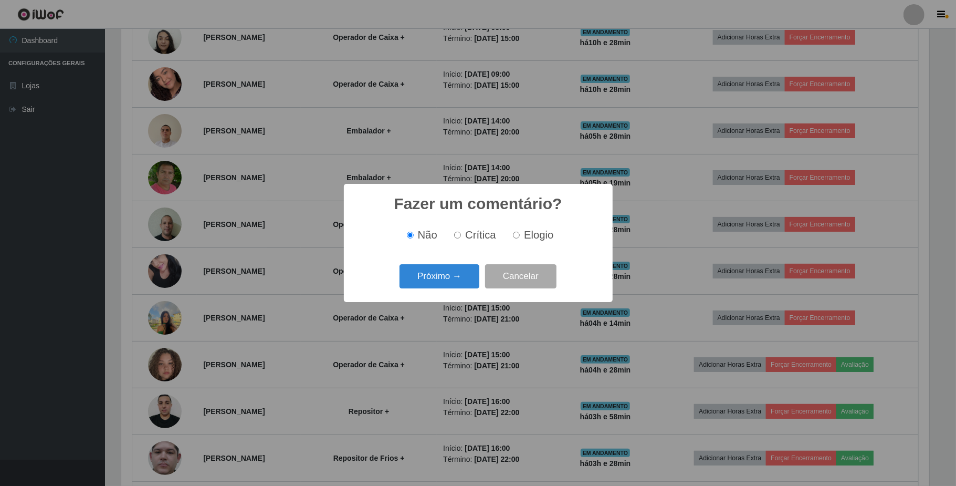
click at [513, 236] on input "Elogio" at bounding box center [516, 235] width 7 height 7
radio input "true"
click at [438, 281] on button "Próximo →" at bounding box center [439, 276] width 80 height 25
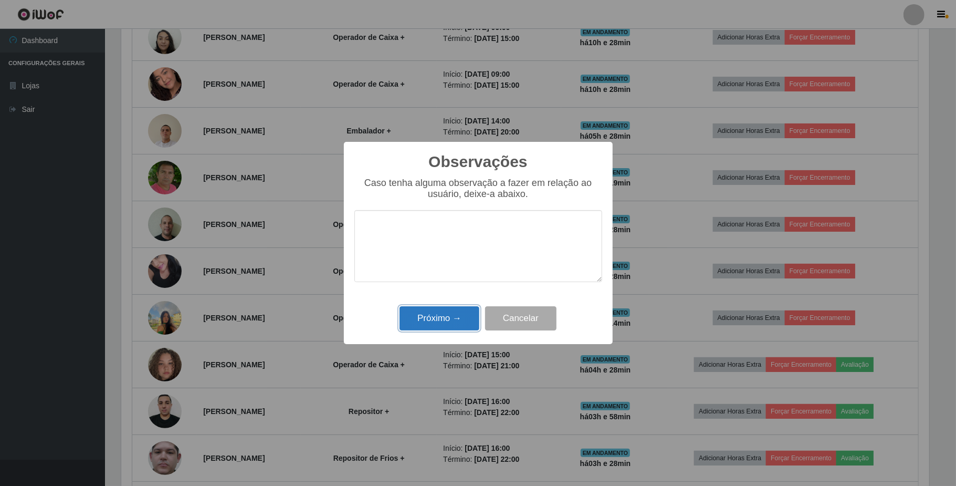
click at [452, 319] on button "Próximo →" at bounding box center [439, 318] width 80 height 25
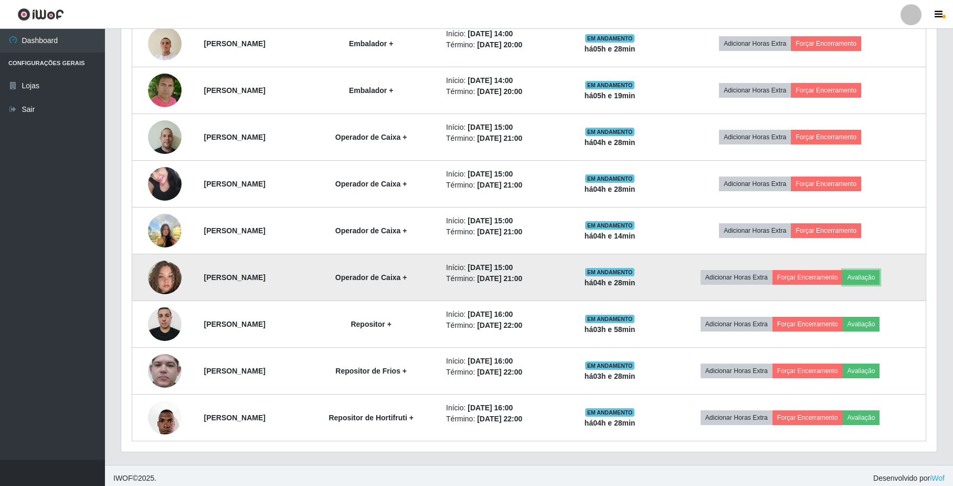
scroll to position [542, 0]
